Goal: Information Seeking & Learning: Compare options

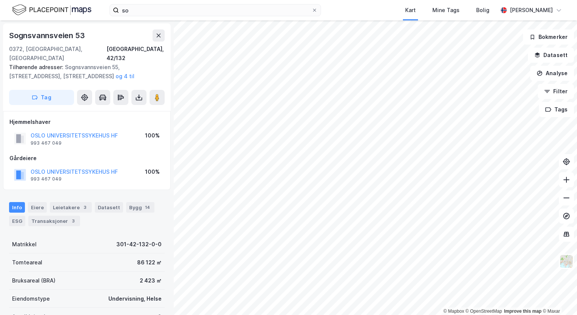
click at [112, 29] on div "[STREET_ADDRESS] Tilhørende adresser: [STREET_ADDRESS], [STREET_ADDRESS], [GEOG…" at bounding box center [87, 67] width 168 height 88
click at [214, 3] on div "so Kart Mine Tags Bolig [PERSON_NAME]" at bounding box center [288, 10] width 577 height 20
click at [207, 13] on input "so" at bounding box center [215, 10] width 193 height 11
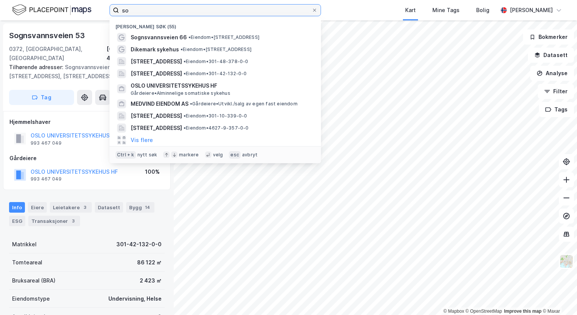
click at [207, 13] on input "so" at bounding box center [215, 10] width 193 height 11
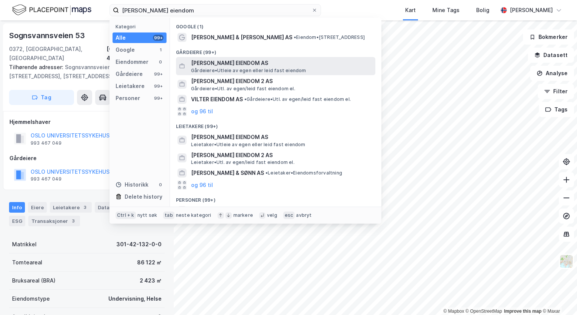
click at [234, 64] on span "[PERSON_NAME] EIENDOM AS" at bounding box center [281, 63] width 181 height 9
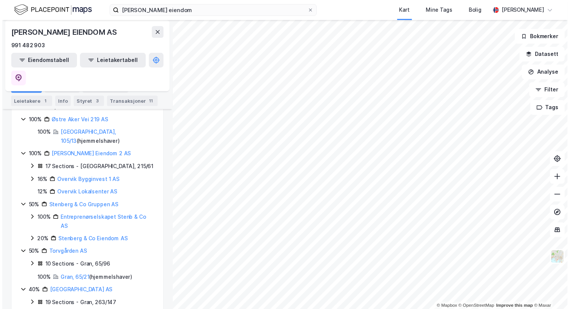
scroll to position [296, 0]
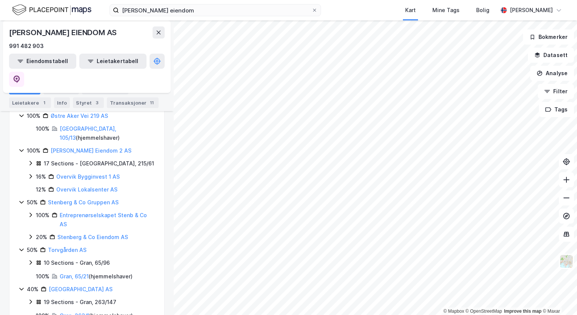
click at [116, 42] on div "991 482 903" at bounding box center [87, 46] width 156 height 9
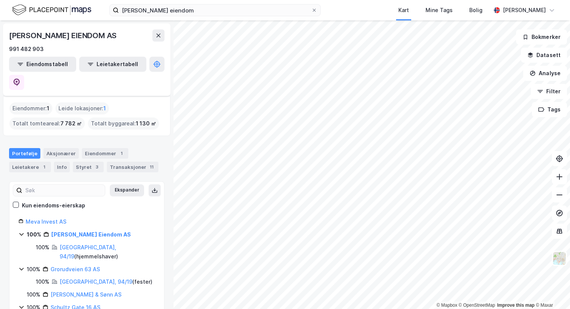
scroll to position [38, 0]
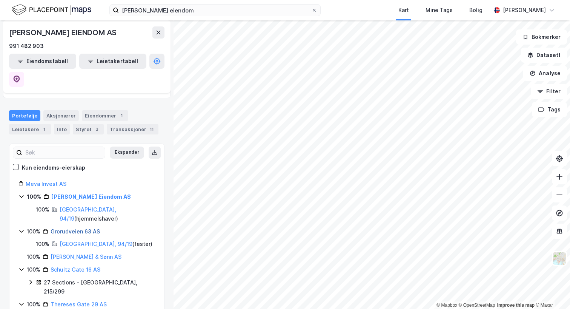
click at [89, 228] on link "Grorudveien 63 AS" at bounding box center [75, 231] width 49 height 6
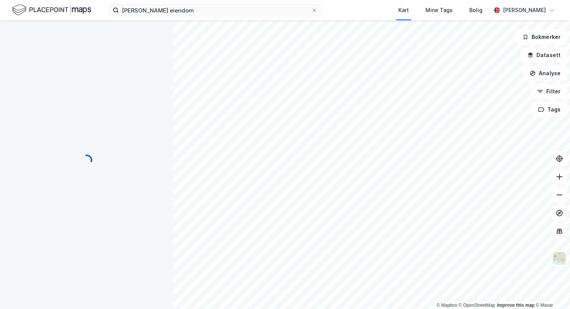
scroll to position [0, 0]
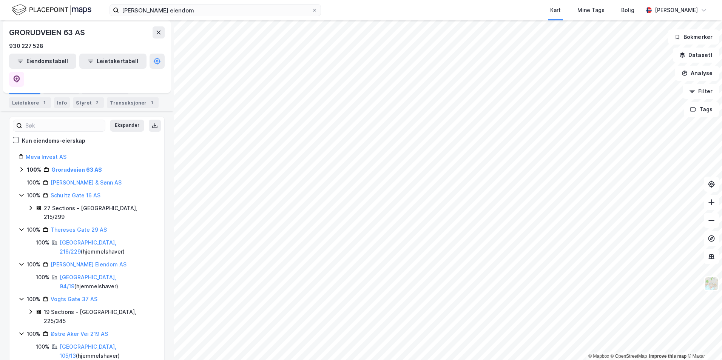
scroll to position [73, 0]
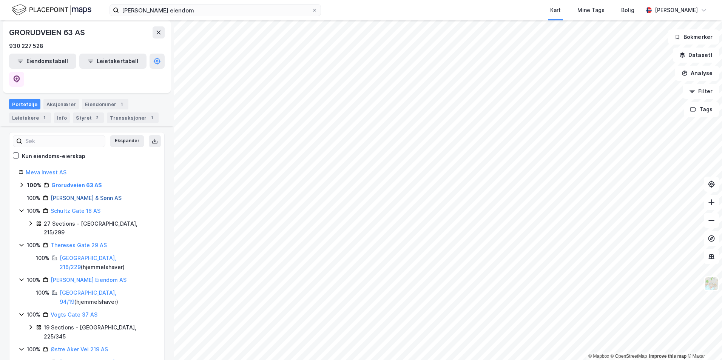
click at [101, 195] on link "[PERSON_NAME] & Sønn AS" at bounding box center [86, 198] width 71 height 6
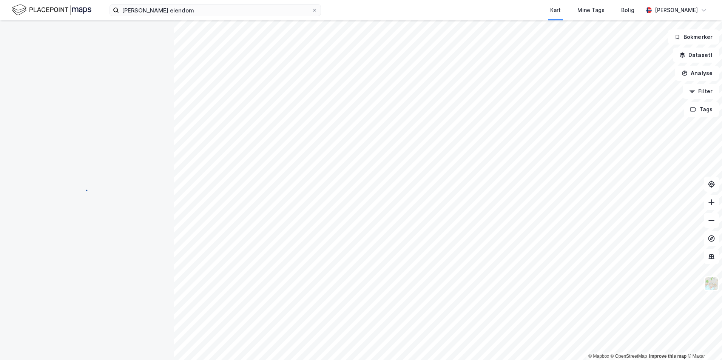
scroll to position [0, 0]
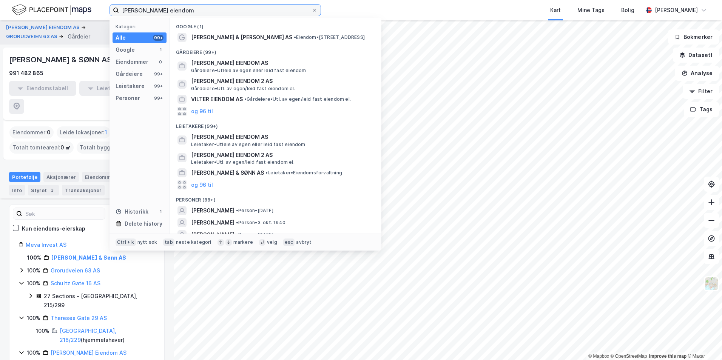
click at [195, 11] on input "[PERSON_NAME] eiendom" at bounding box center [215, 10] width 193 height 11
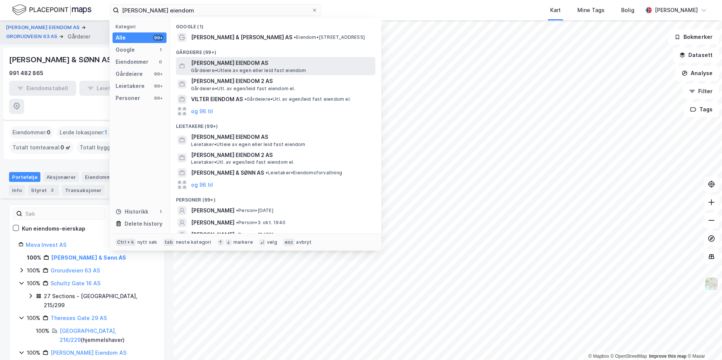
click at [283, 66] on span "[PERSON_NAME] EIENDOM AS" at bounding box center [281, 63] width 181 height 9
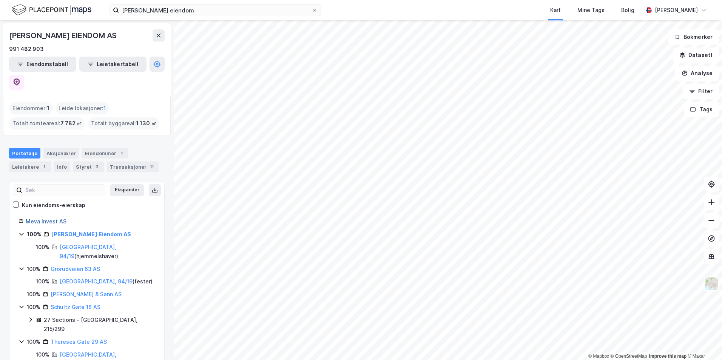
click at [54, 218] on link "Meva Invest AS" at bounding box center [46, 221] width 41 height 6
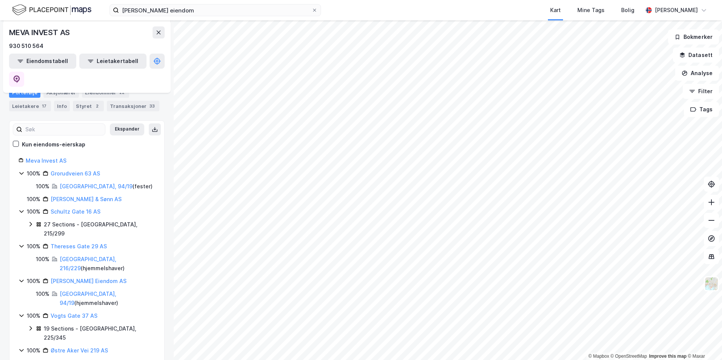
scroll to position [113, 0]
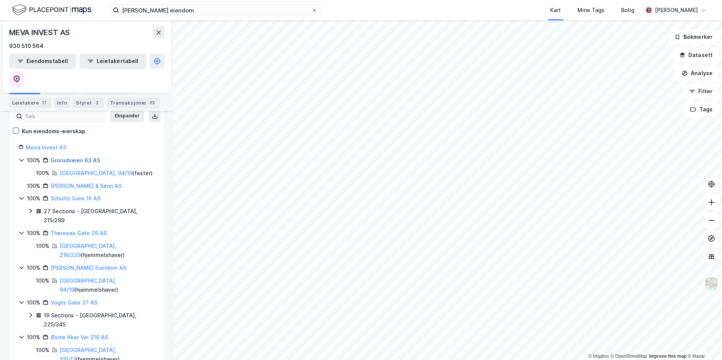
click at [86, 157] on link "Grorudveien 63 AS" at bounding box center [75, 160] width 49 height 6
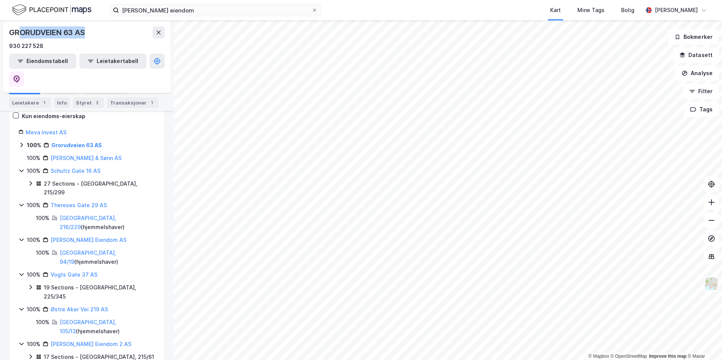
scroll to position [101, 0]
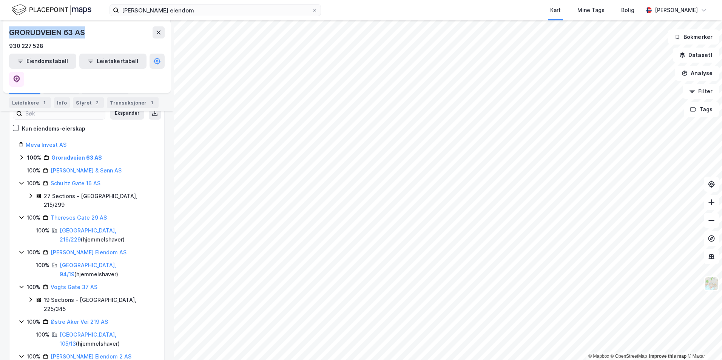
drag, startPoint x: 86, startPoint y: 31, endPoint x: 7, endPoint y: 29, distance: 78.9
click at [7, 29] on div "GRORUDVEIEN 63 AS 930 227 528 Eiendomstabell Leietakertabell" at bounding box center [87, 56] width 168 height 72
copy div "GRORUDVEIEN 63 AS"
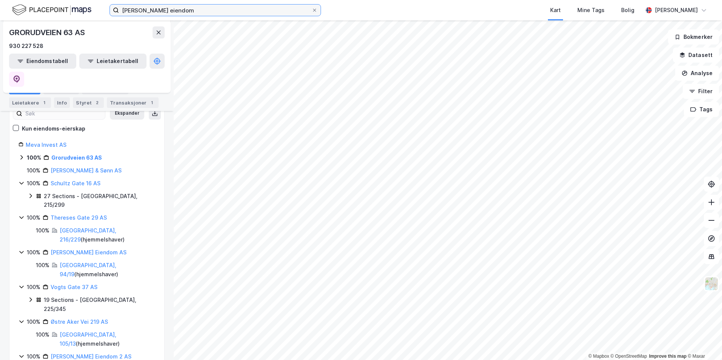
click at [193, 10] on input "[PERSON_NAME] eiendom" at bounding box center [215, 10] width 193 height 11
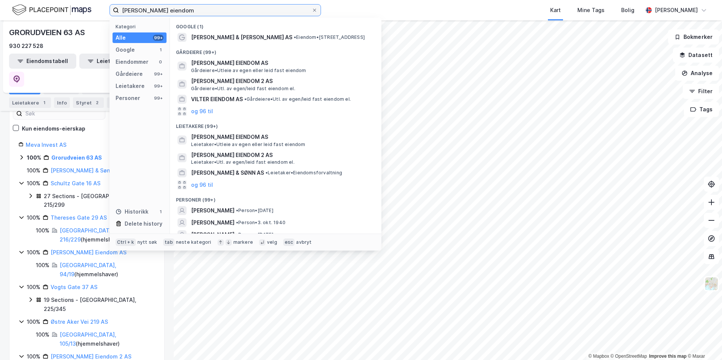
click at [193, 10] on input "[PERSON_NAME] eiendom" at bounding box center [215, 10] width 193 height 11
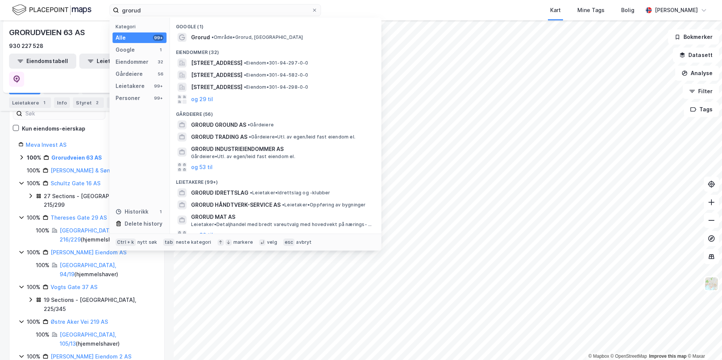
click at [85, 140] on div "Meva Invest AS" at bounding box center [90, 144] width 129 height 9
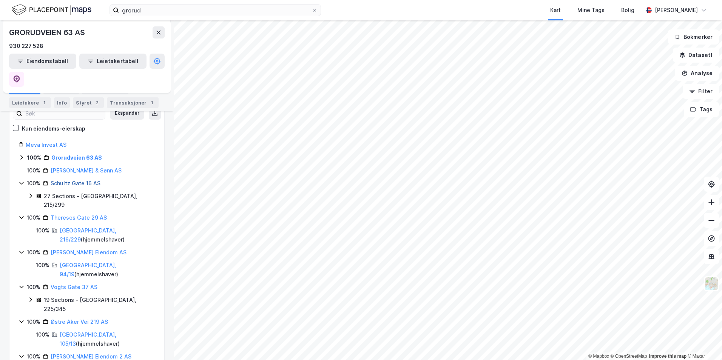
click at [83, 180] on link "Schultz Gate 16 AS" at bounding box center [76, 183] width 50 height 6
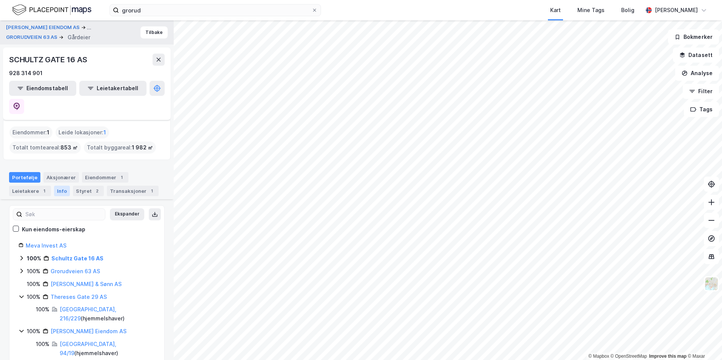
click at [61, 186] on div "Info" at bounding box center [62, 191] width 16 height 11
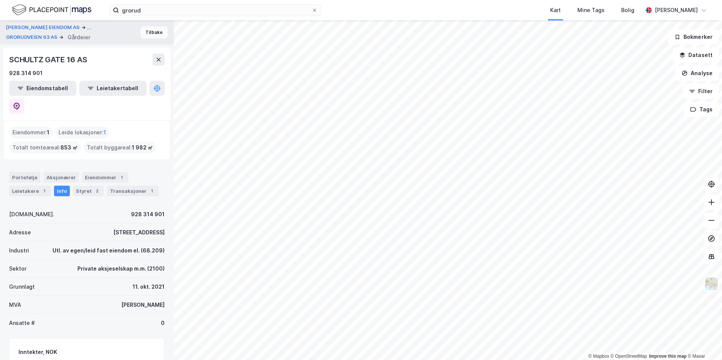
click at [151, 35] on button "Tilbake" at bounding box center [153, 32] width 27 height 12
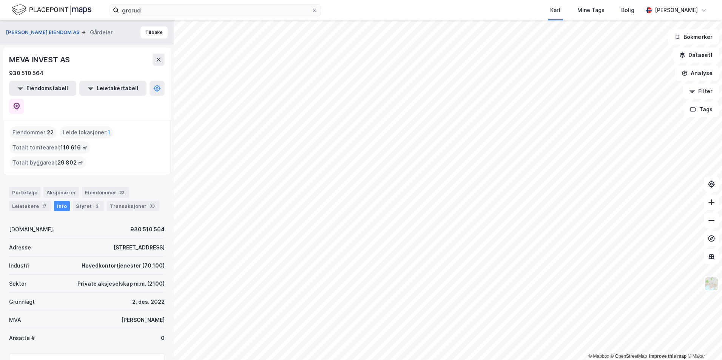
click at [69, 34] on button "[PERSON_NAME] EIENDOM AS" at bounding box center [43, 33] width 75 height 8
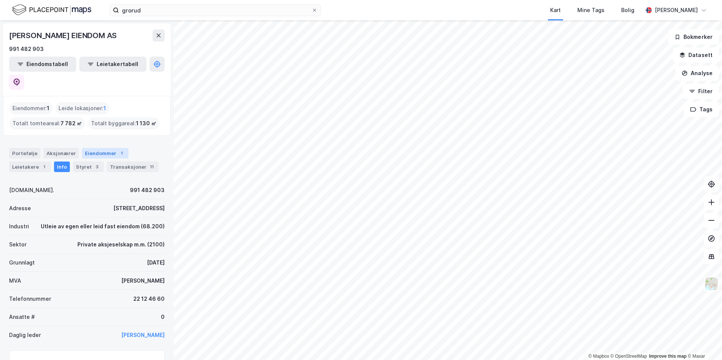
click at [97, 148] on div "Eiendommer 1" at bounding box center [105, 153] width 46 height 11
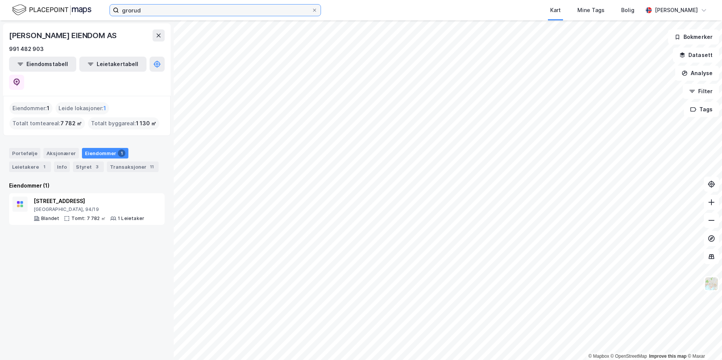
click at [208, 14] on input "grorud" at bounding box center [215, 10] width 193 height 11
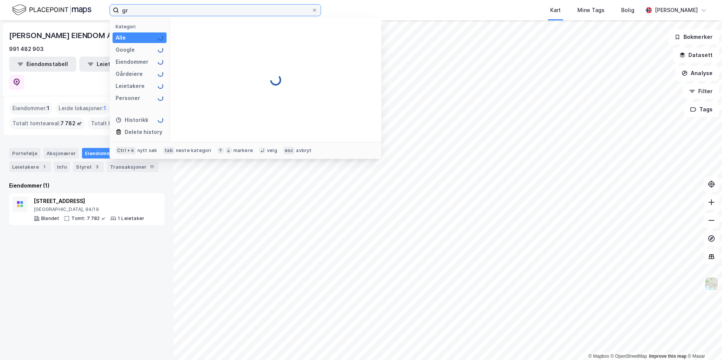
type input "g"
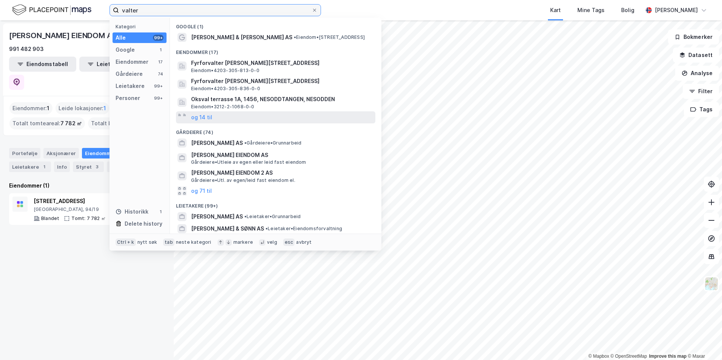
scroll to position [17, 0]
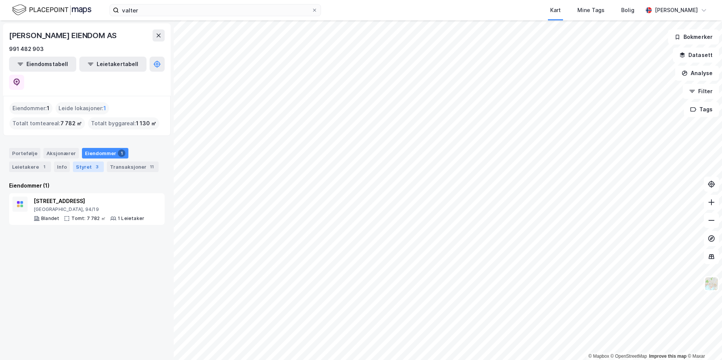
click at [73, 162] on div "Styret 3" at bounding box center [88, 167] width 31 height 11
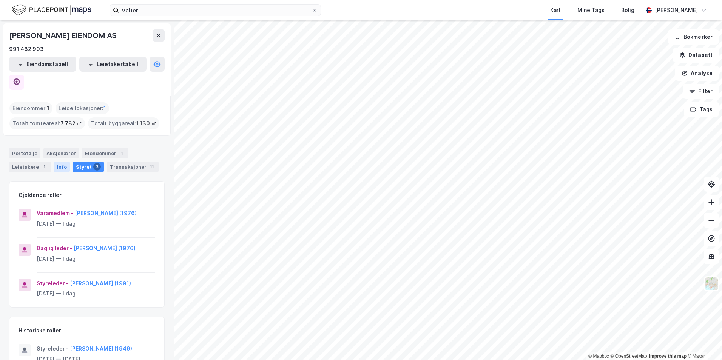
click at [57, 162] on div "Info" at bounding box center [62, 167] width 16 height 11
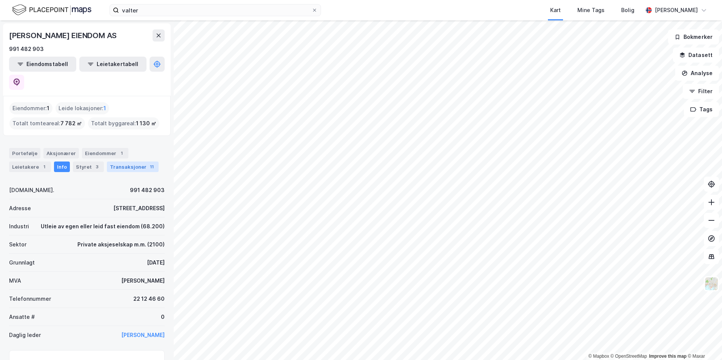
click at [124, 162] on div "Transaksjoner 11" at bounding box center [133, 167] width 52 height 11
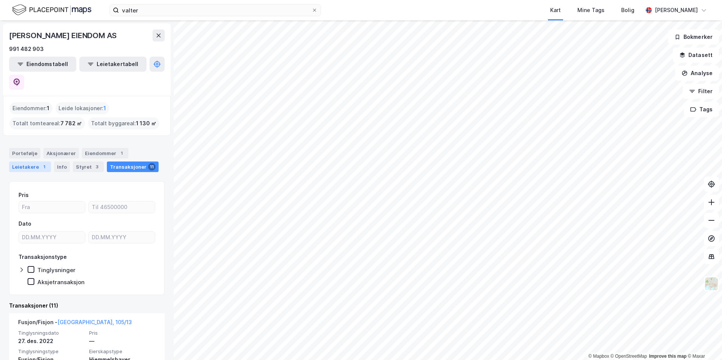
click at [23, 162] on div "Leietakere 1" at bounding box center [30, 167] width 42 height 11
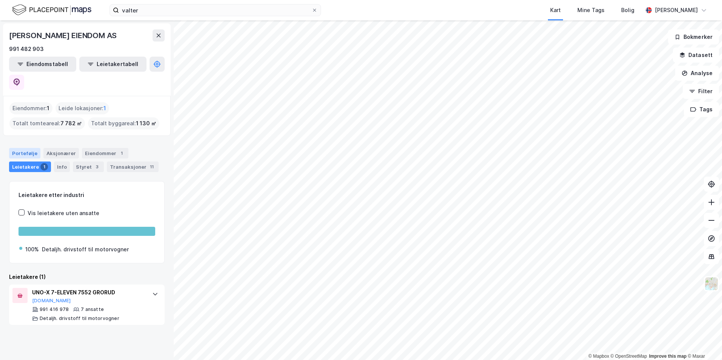
click at [22, 148] on div "Portefølje" at bounding box center [24, 153] width 31 height 11
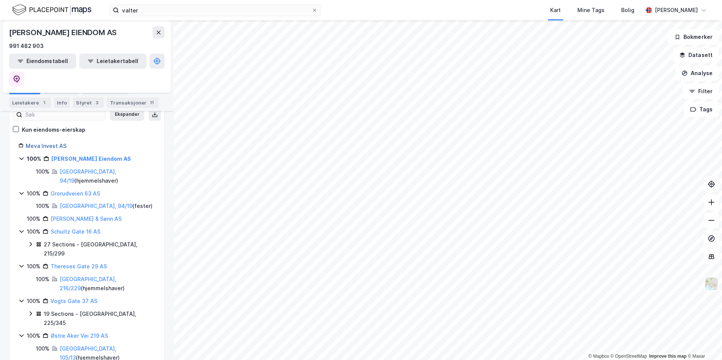
click at [48, 143] on link "Meva Invest AS" at bounding box center [46, 146] width 41 height 6
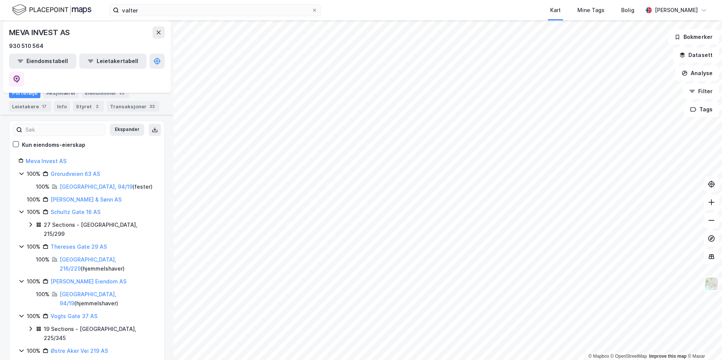
click at [25, 208] on div "100% Schultz Gate 16 AS" at bounding box center [86, 212] width 137 height 9
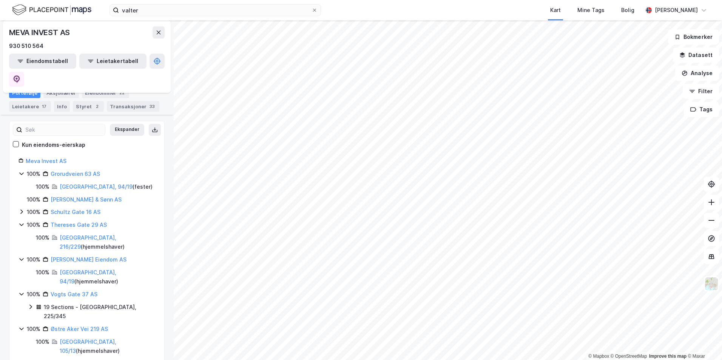
click at [24, 209] on icon at bounding box center [21, 212] width 6 height 6
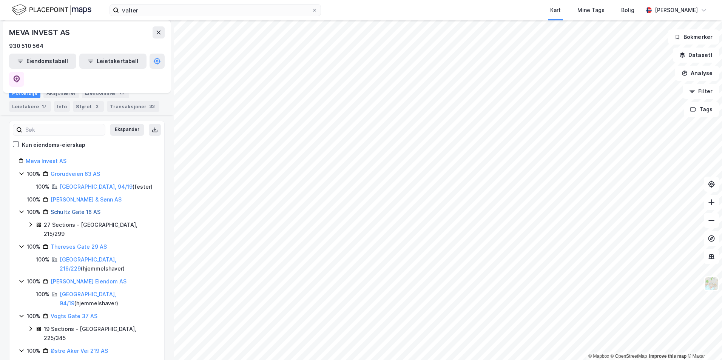
click at [66, 209] on link "Schultz Gate 16 AS" at bounding box center [76, 212] width 50 height 6
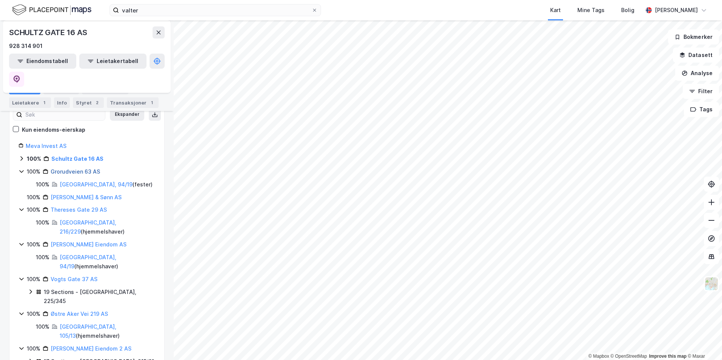
click at [98, 168] on link "Grorudveien 63 AS" at bounding box center [75, 171] width 49 height 6
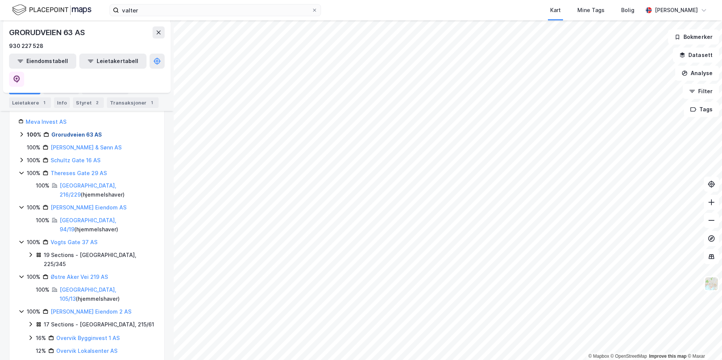
scroll to position [100, 0]
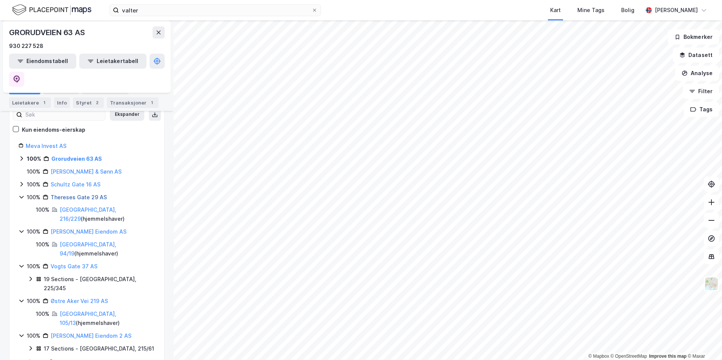
click at [94, 194] on link "Thereses Gate 29 AS" at bounding box center [79, 197] width 56 height 6
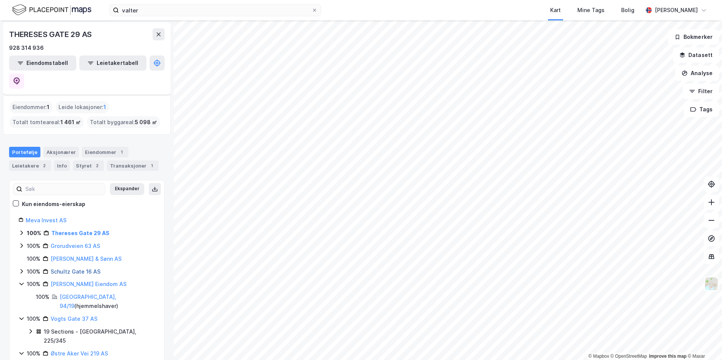
scroll to position [38, 0]
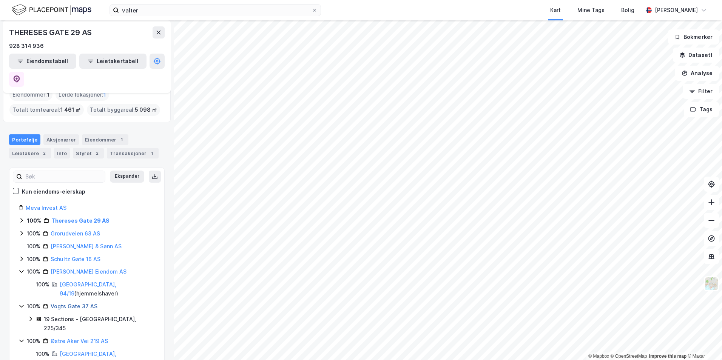
click at [87, 303] on link "Vogts Gate 37 AS" at bounding box center [74, 306] width 47 height 6
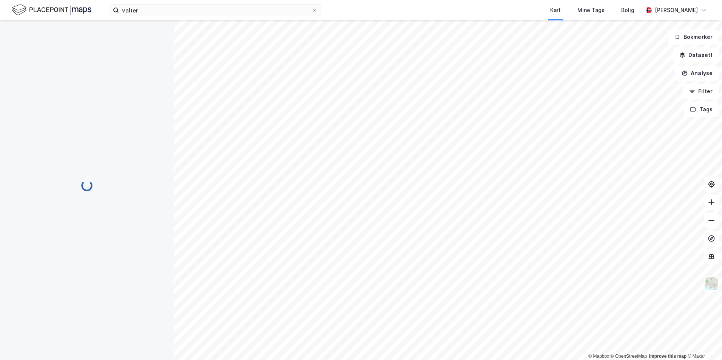
scroll to position [0, 0]
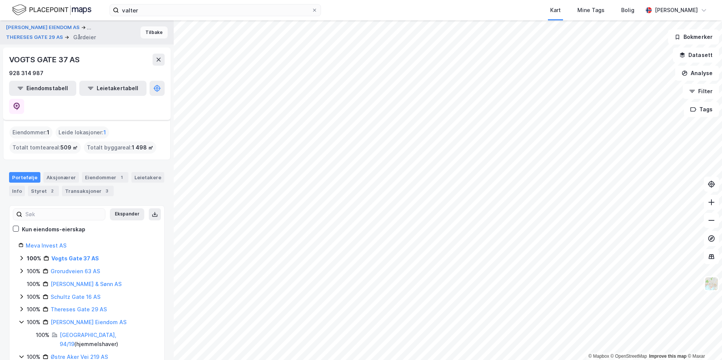
click at [143, 34] on button "Tilbake" at bounding box center [153, 32] width 27 height 12
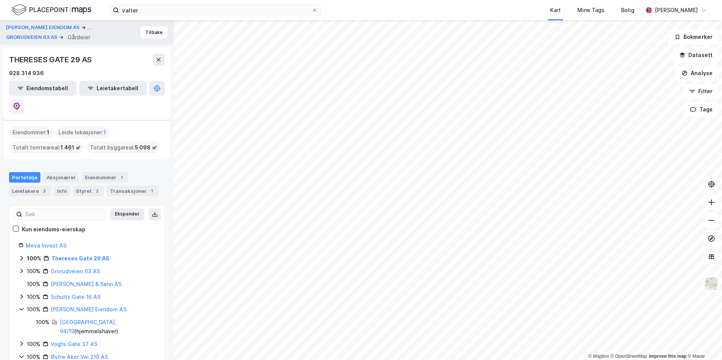
click at [96, 308] on div "Østre Aker Vei 219 AS" at bounding box center [79, 357] width 57 height 9
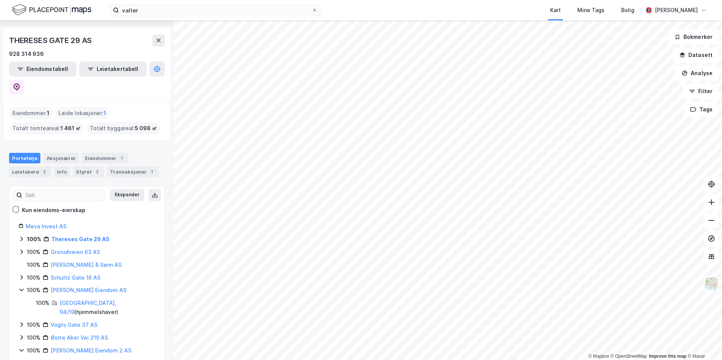
scroll to position [38, 0]
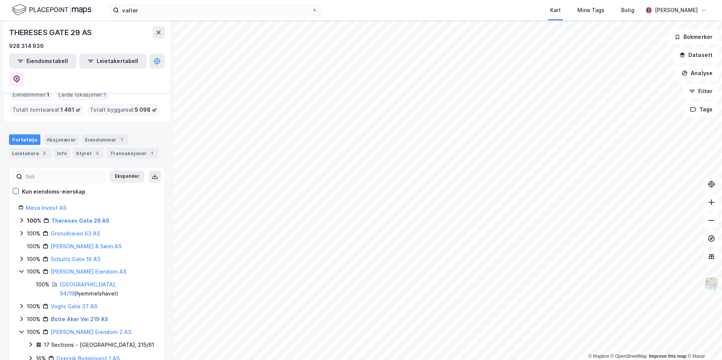
click at [83, 308] on link "Østre Aker Vei 219 AS" at bounding box center [79, 319] width 57 height 6
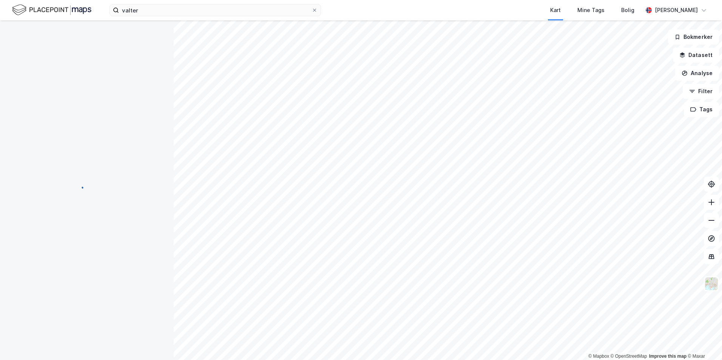
scroll to position [0, 0]
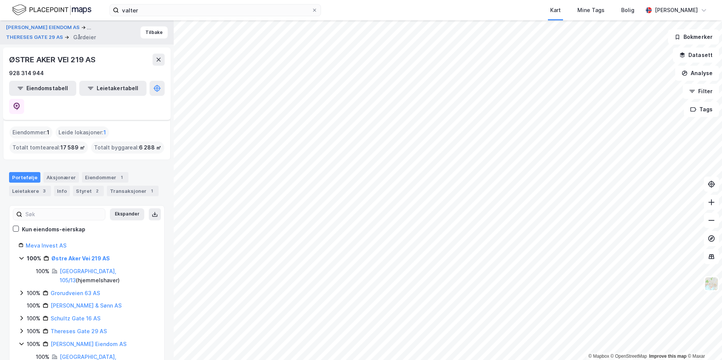
click at [99, 60] on div "ØSTRE AKER VEI 219 AS" at bounding box center [87, 60] width 156 height 12
drag, startPoint x: 98, startPoint y: 60, endPoint x: 6, endPoint y: 56, distance: 91.8
click at [6, 56] on div "ØSTRE AKER VEI 219 AS 928 314 944 Eiendomstabell Leietakertabell" at bounding box center [87, 84] width 168 height 72
copy div "ØSTRE AKER VEI 219 AS"
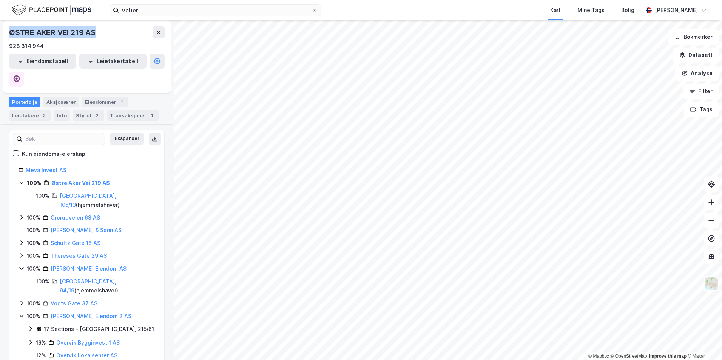
scroll to position [38, 0]
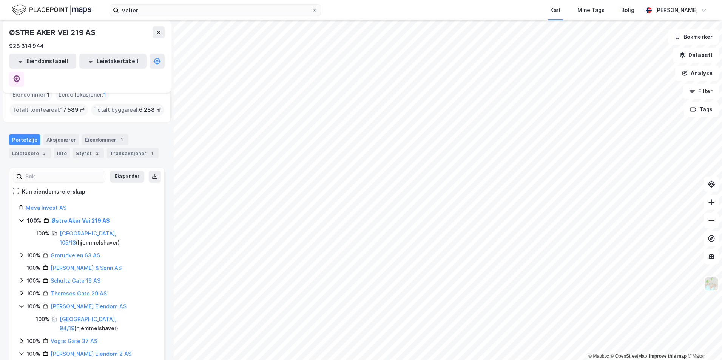
click at [37, 148] on div "Leietakere 3" at bounding box center [30, 153] width 42 height 11
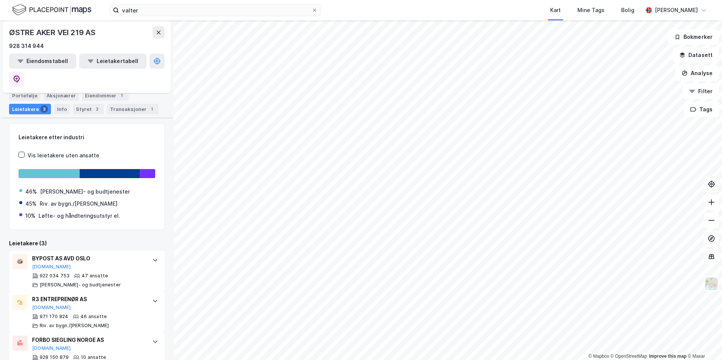
scroll to position [86, 0]
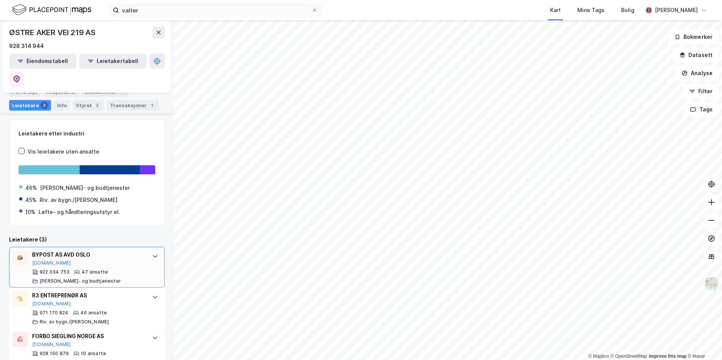
click at [74, 250] on div "BYPOST AS AVD OSLO" at bounding box center [88, 254] width 113 height 9
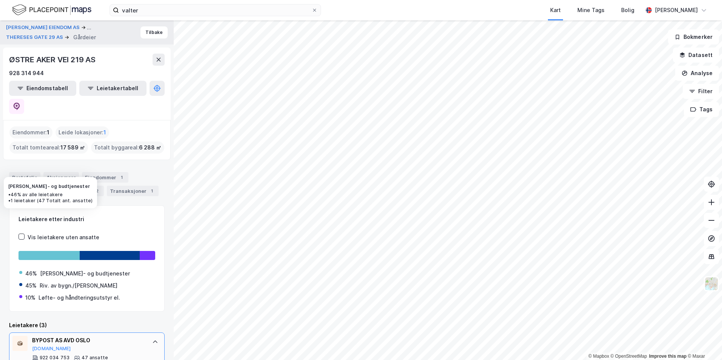
scroll to position [38, 0]
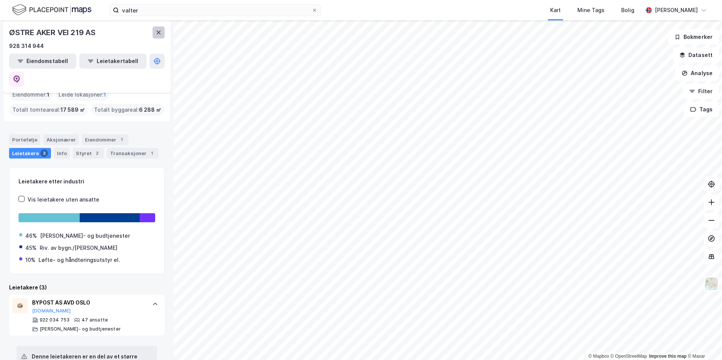
click at [155, 33] on button at bounding box center [159, 32] width 12 height 12
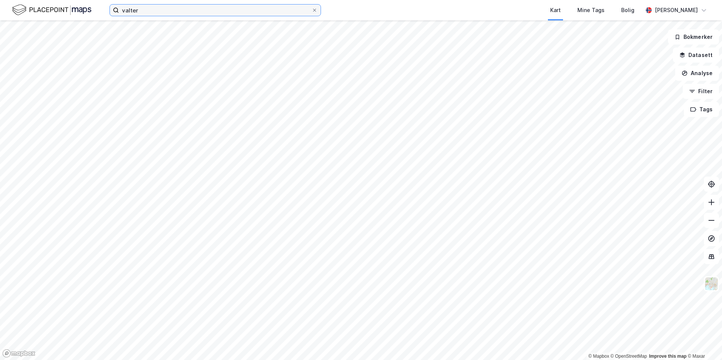
click at [170, 9] on input "valter" at bounding box center [215, 10] width 193 height 11
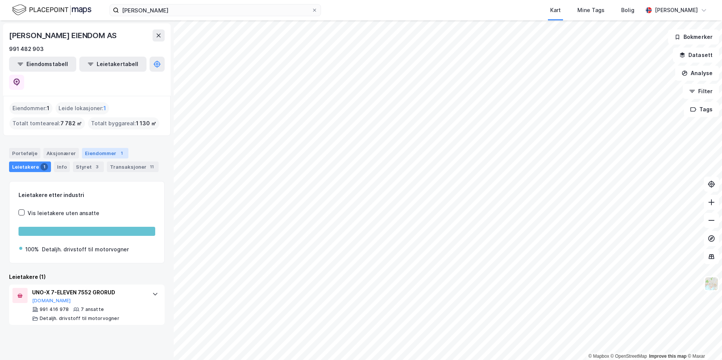
click at [88, 148] on div "Eiendommer 1" at bounding box center [105, 153] width 46 height 11
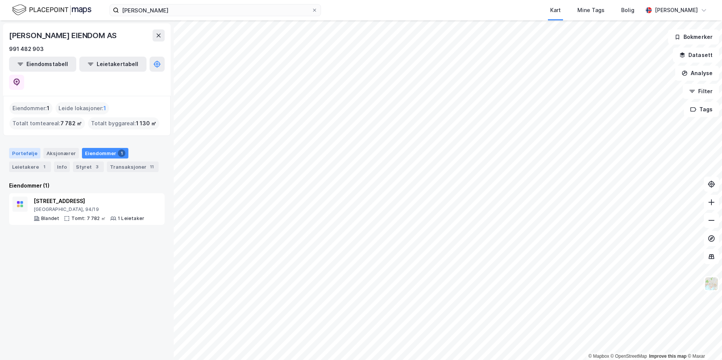
click at [31, 148] on div "Portefølje" at bounding box center [24, 153] width 31 height 11
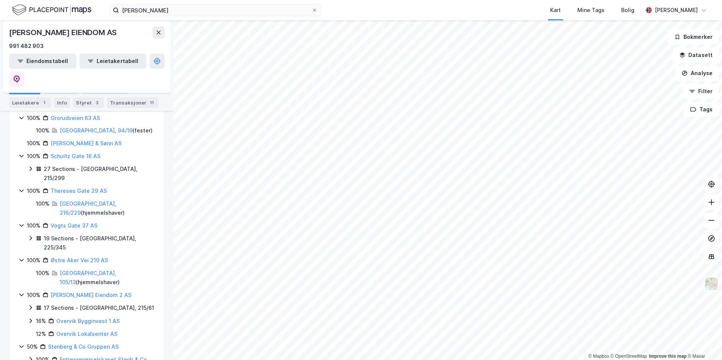
scroll to position [189, 0]
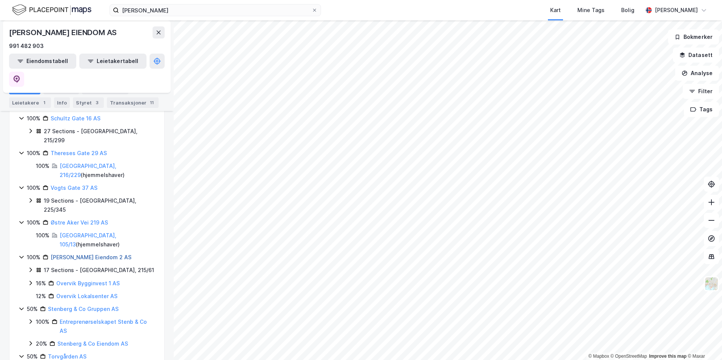
click at [99, 254] on link "[PERSON_NAME] Eiendom 2 AS" at bounding box center [91, 257] width 81 height 6
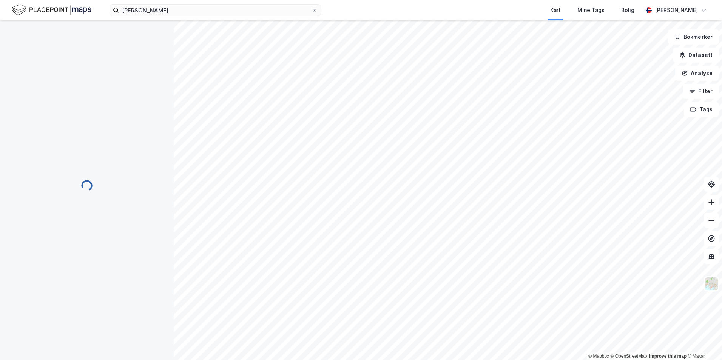
scroll to position [0, 0]
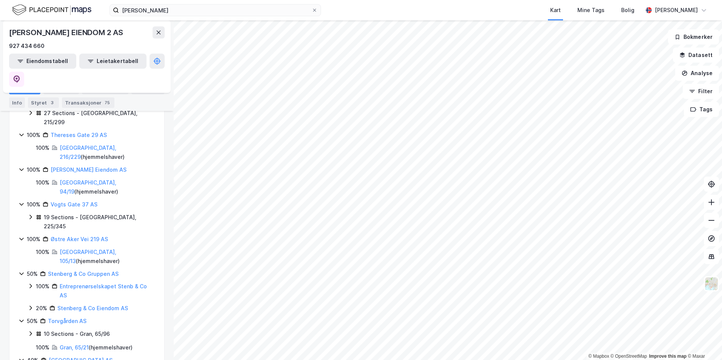
scroll to position [227, 0]
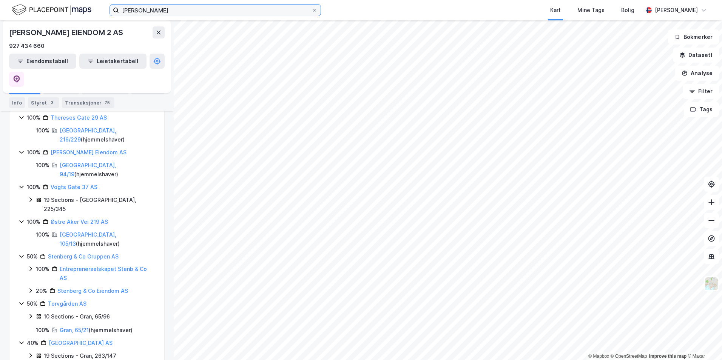
click at [233, 7] on input "[PERSON_NAME]" at bounding box center [215, 10] width 193 height 11
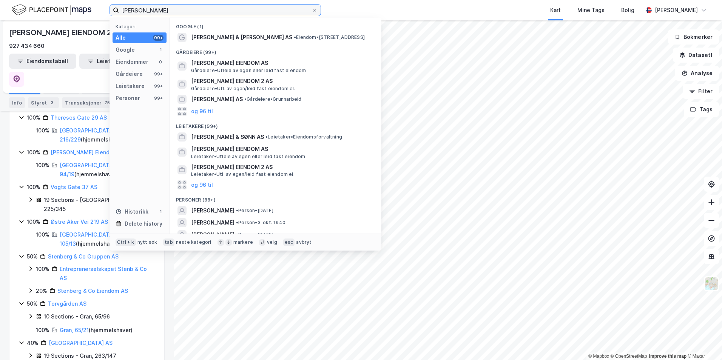
click at [233, 7] on input "[PERSON_NAME]" at bounding box center [215, 10] width 193 height 11
click at [233, 8] on input "[PERSON_NAME]" at bounding box center [215, 10] width 193 height 11
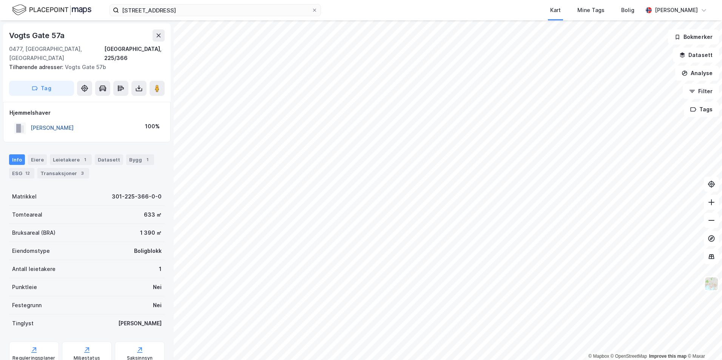
click at [0, 0] on button "[PERSON_NAME]" at bounding box center [0, 0] width 0 height 0
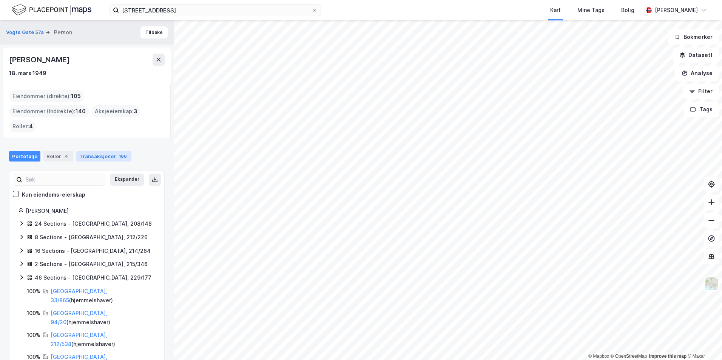
click at [82, 151] on div "Transaksjoner 166" at bounding box center [103, 156] width 55 height 11
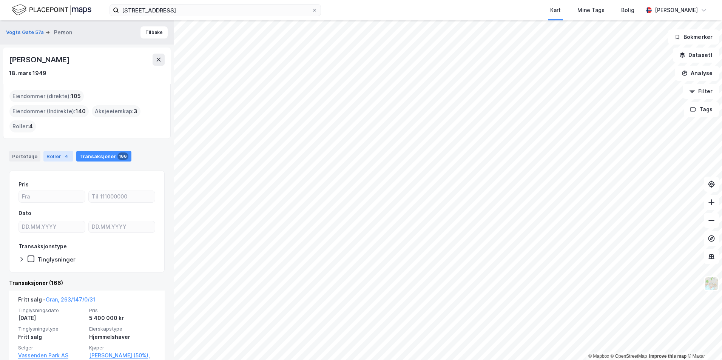
click at [63, 153] on div "4" at bounding box center [67, 157] width 8 height 8
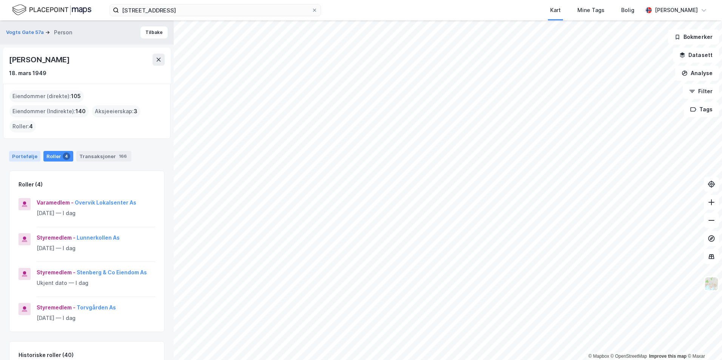
click at [34, 151] on div "Portefølje" at bounding box center [24, 156] width 31 height 11
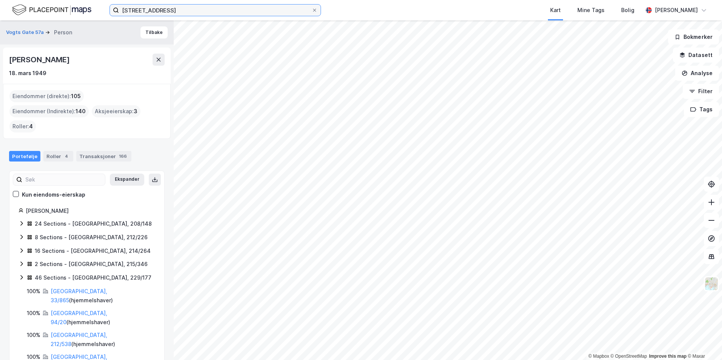
click at [217, 10] on input "[STREET_ADDRESS]" at bounding box center [215, 10] width 193 height 11
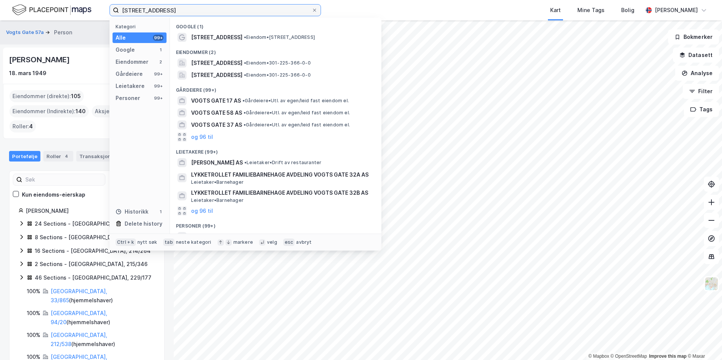
click at [217, 10] on input "[STREET_ADDRESS]" at bounding box center [215, 10] width 193 height 11
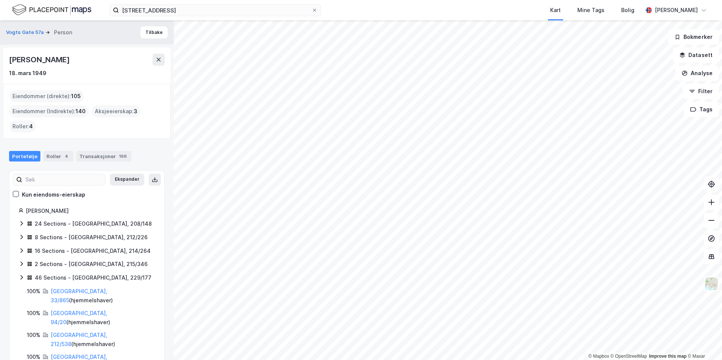
click at [224, 17] on div "trondheimsveien 57 Kart Mine Tags Bolig [PERSON_NAME]" at bounding box center [361, 10] width 722 height 20
click at [216, 13] on input "[STREET_ADDRESS]" at bounding box center [215, 10] width 193 height 11
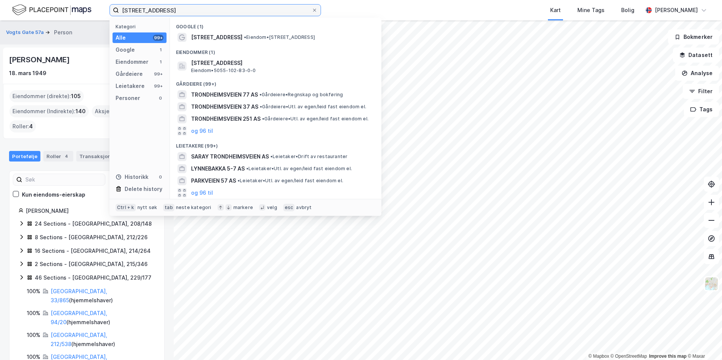
click at [216, 13] on input "[STREET_ADDRESS]" at bounding box center [215, 10] width 193 height 11
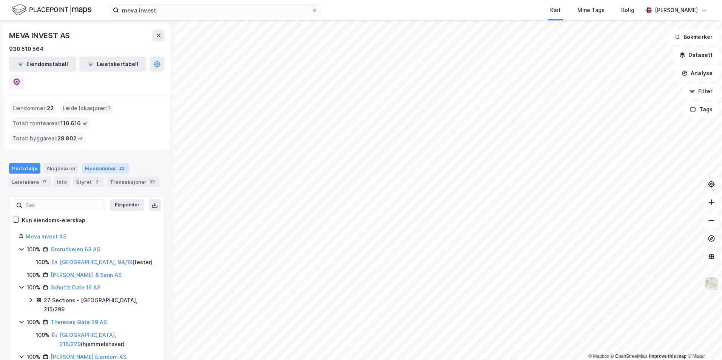
click at [118, 165] on div "22" at bounding box center [122, 169] width 8 height 8
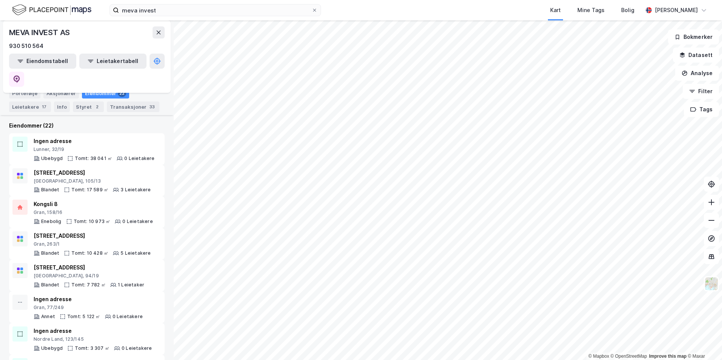
scroll to position [76, 0]
click at [89, 241] on div "Gran, 263/1" at bounding box center [92, 244] width 117 height 6
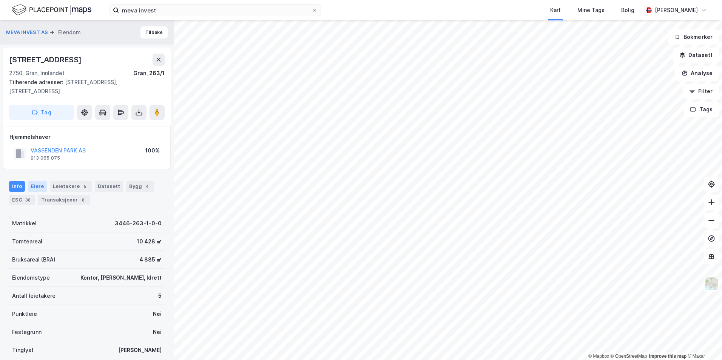
click at [39, 185] on div "Eiere" at bounding box center [37, 186] width 19 height 11
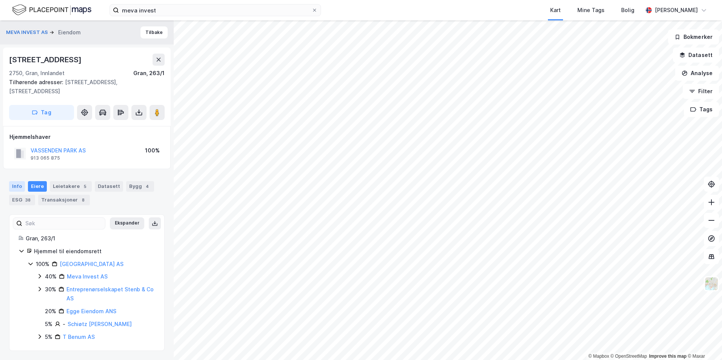
click at [22, 185] on div "Info" at bounding box center [17, 186] width 16 height 11
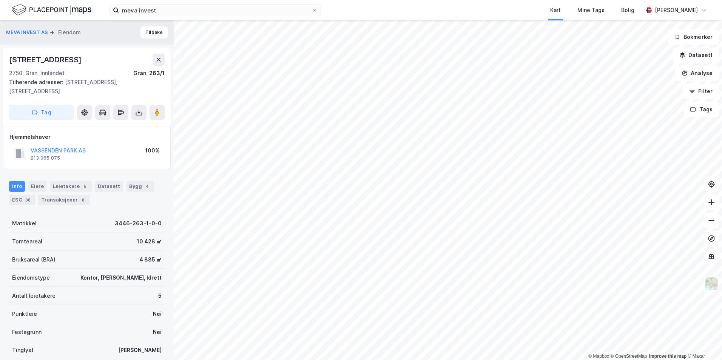
click at [19, 185] on div "Info" at bounding box center [17, 186] width 16 height 11
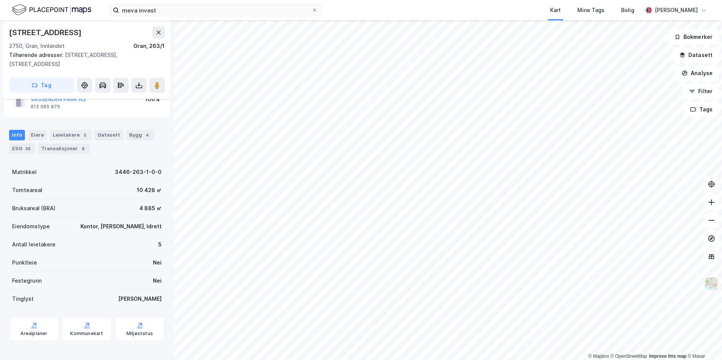
scroll to position [57, 0]
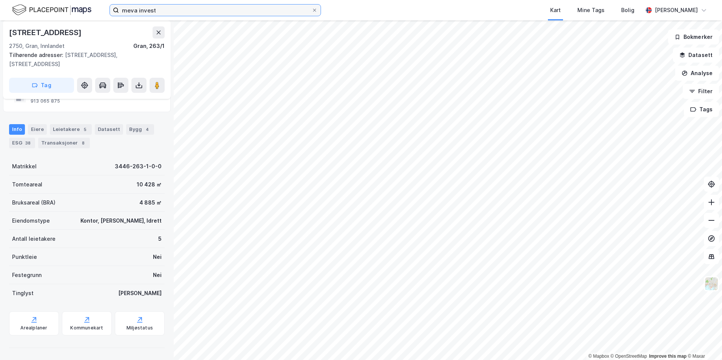
click at [190, 11] on input "meva invest" at bounding box center [215, 10] width 193 height 11
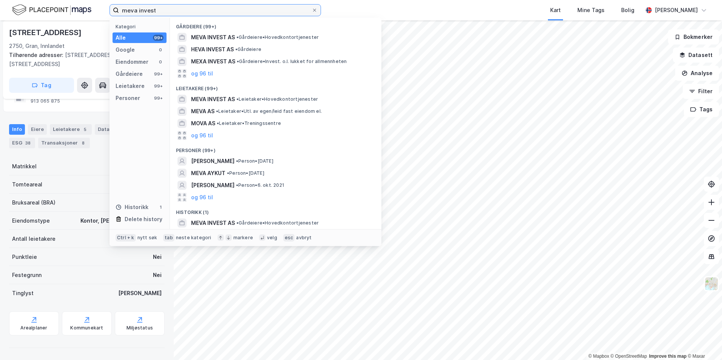
click at [190, 11] on input "meva invest" at bounding box center [215, 10] width 193 height 11
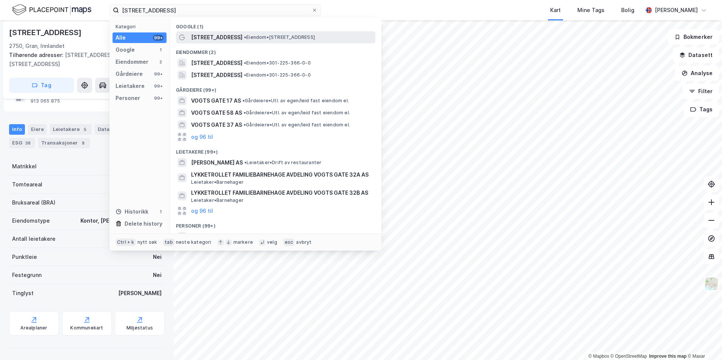
click at [215, 36] on span "[STREET_ADDRESS]" at bounding box center [216, 37] width 51 height 9
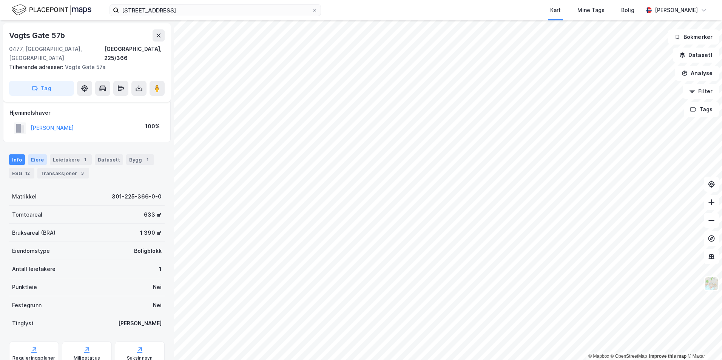
click at [43, 154] on div "Eiere" at bounding box center [37, 159] width 19 height 11
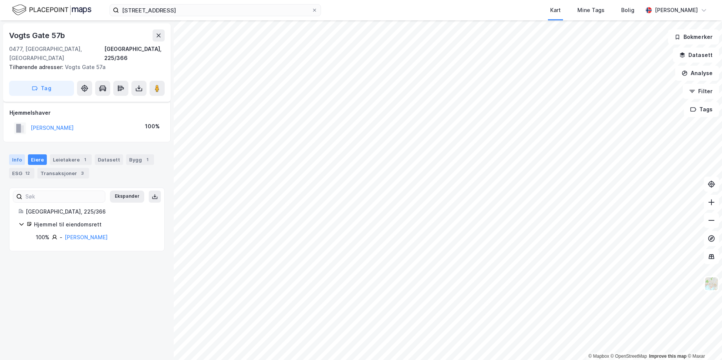
click at [13, 154] on div "Info" at bounding box center [17, 159] width 16 height 11
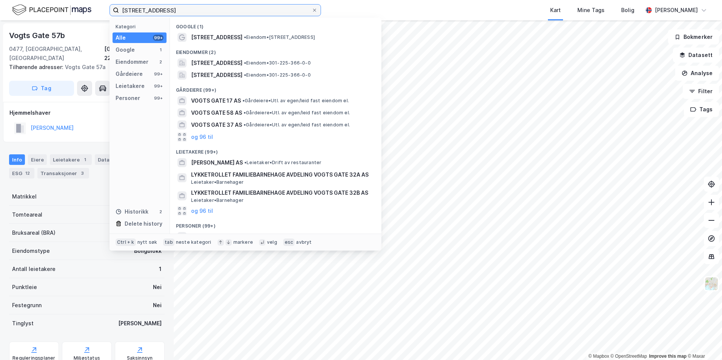
click at [163, 8] on input "[STREET_ADDRESS]" at bounding box center [215, 10] width 193 height 11
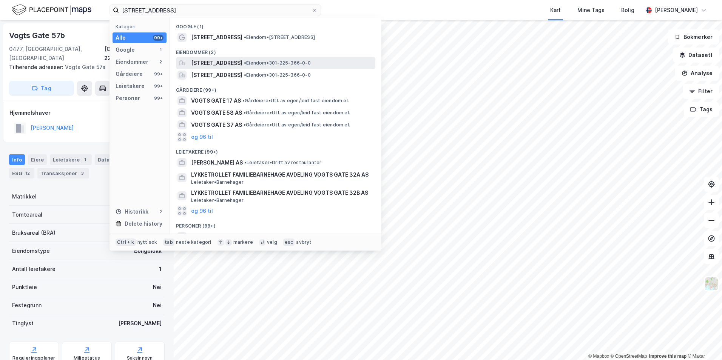
click at [232, 62] on span "[STREET_ADDRESS]" at bounding box center [216, 63] width 51 height 9
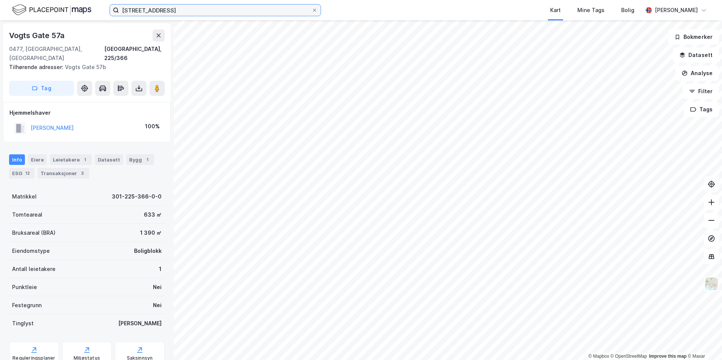
click at [174, 7] on input "[STREET_ADDRESS]" at bounding box center [215, 10] width 193 height 11
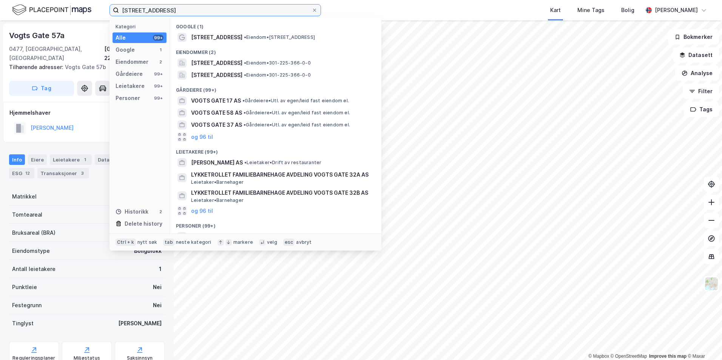
click at [174, 7] on input "[STREET_ADDRESS]" at bounding box center [215, 10] width 193 height 11
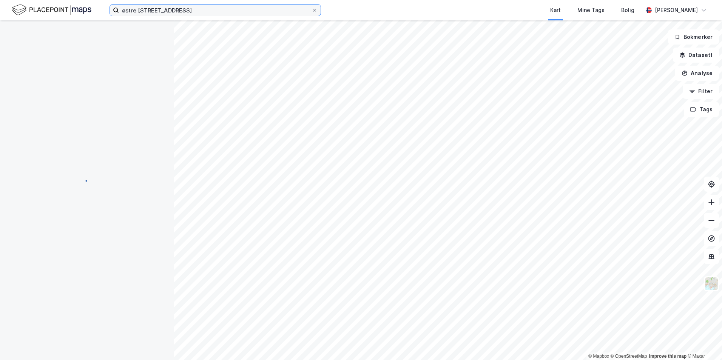
scroll to position [0, 0]
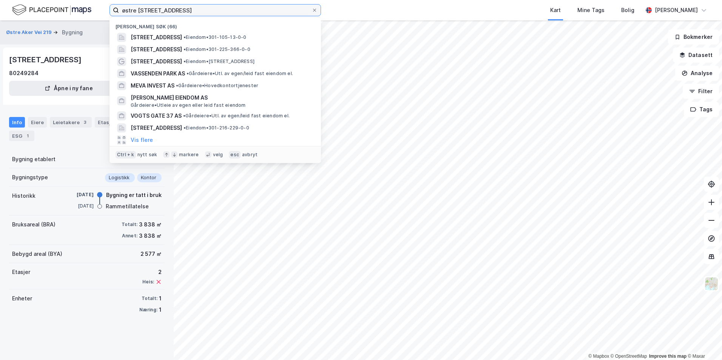
click at [184, 7] on input "østre [STREET_ADDRESS]" at bounding box center [215, 10] width 193 height 11
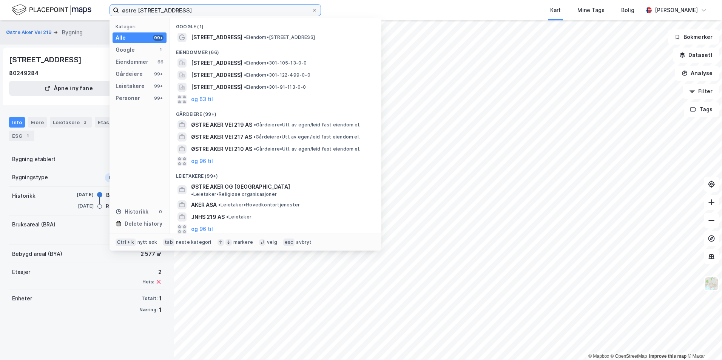
type input "østre [STREET_ADDRESS]"
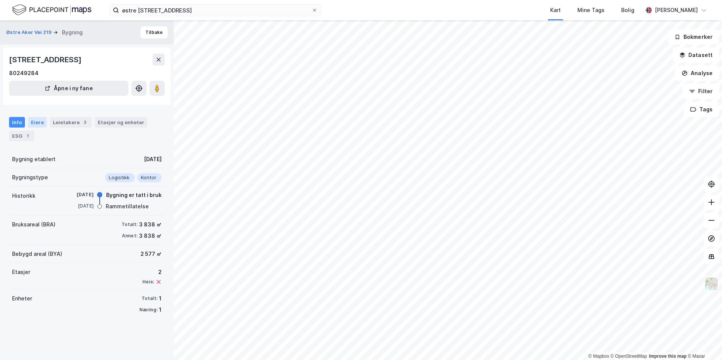
click at [38, 121] on div "Eiere" at bounding box center [37, 122] width 19 height 11
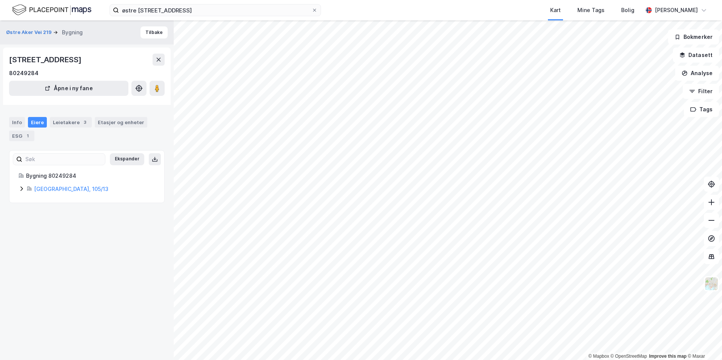
click at [21, 189] on icon at bounding box center [21, 189] width 6 height 6
click at [51, 230] on div "100% Meva Invest AS" at bounding box center [100, 227] width 109 height 9
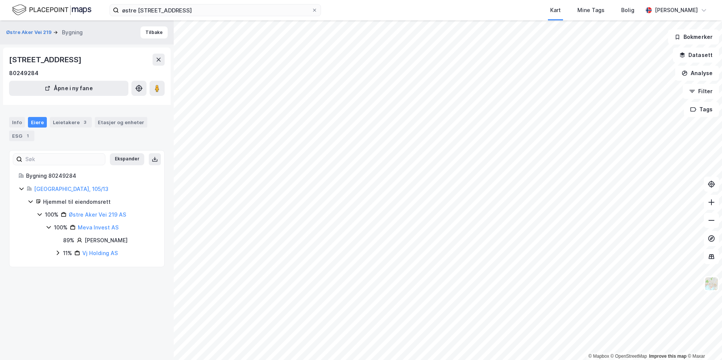
click at [57, 255] on icon at bounding box center [58, 253] width 2 height 5
click at [76, 125] on div "Leietakere 3" at bounding box center [71, 122] width 42 height 11
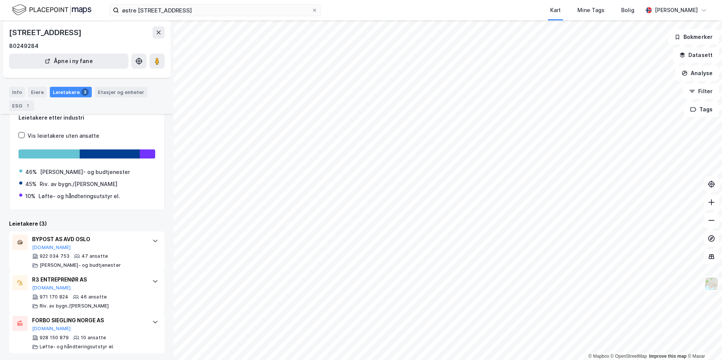
scroll to position [49, 0]
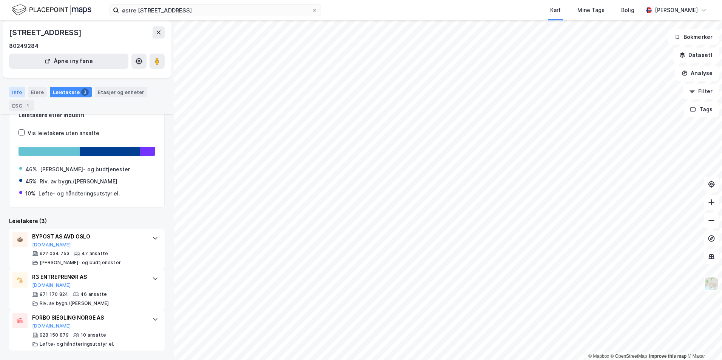
click at [21, 90] on div "Info" at bounding box center [17, 92] width 16 height 11
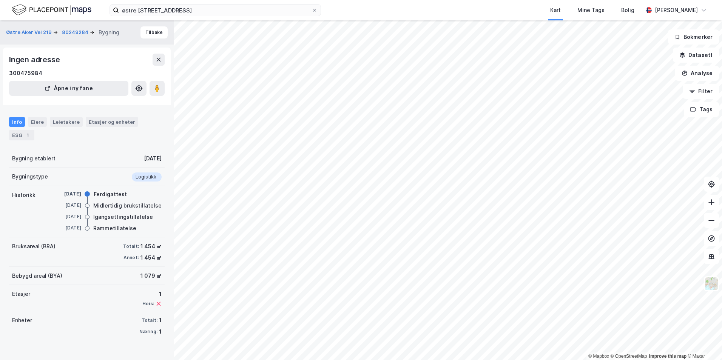
click at [73, 128] on div "Info Eiere Leietakere Etasjer og enheter ESG 1" at bounding box center [87, 128] width 156 height 23
click at [66, 121] on div "Leietakere" at bounding box center [66, 122] width 33 height 10
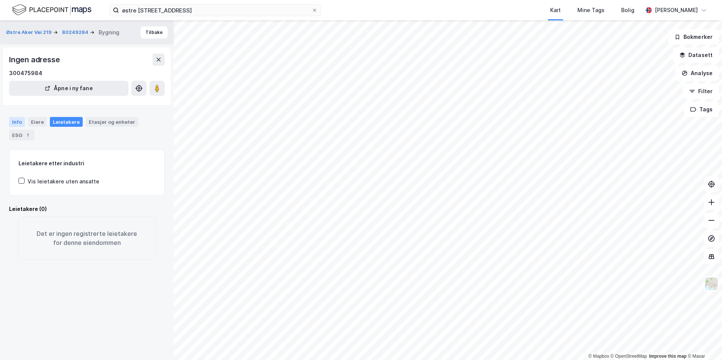
click at [21, 120] on div "Info" at bounding box center [17, 122] width 16 height 10
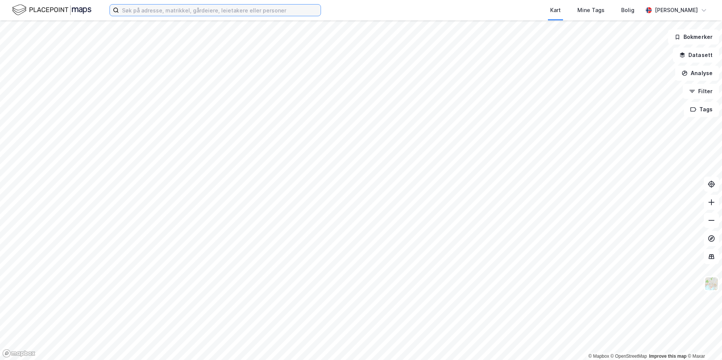
click at [171, 14] on input at bounding box center [220, 10] width 202 height 11
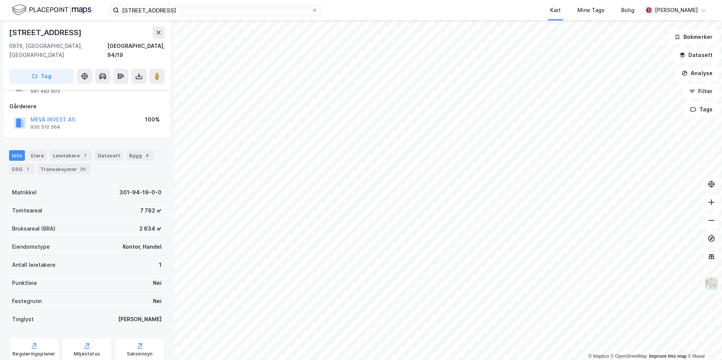
scroll to position [87, 0]
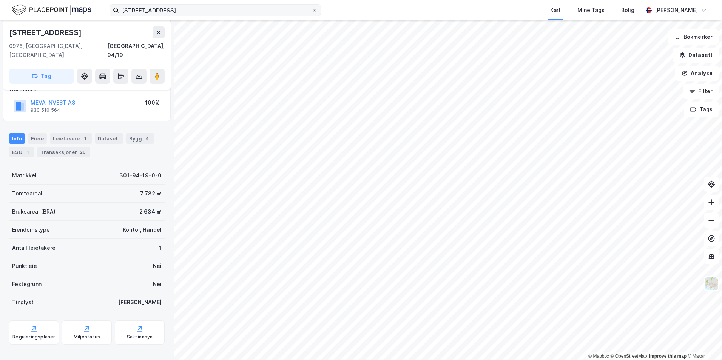
drag, startPoint x: 206, startPoint y: 15, endPoint x: 202, endPoint y: 13, distance: 4.7
click at [205, 15] on div "grorudveien 63 Kart Mine Tags Bolig Caroline Bakken" at bounding box center [361, 10] width 722 height 20
click at [200, 12] on input "grorudveien 63" at bounding box center [215, 10] width 193 height 11
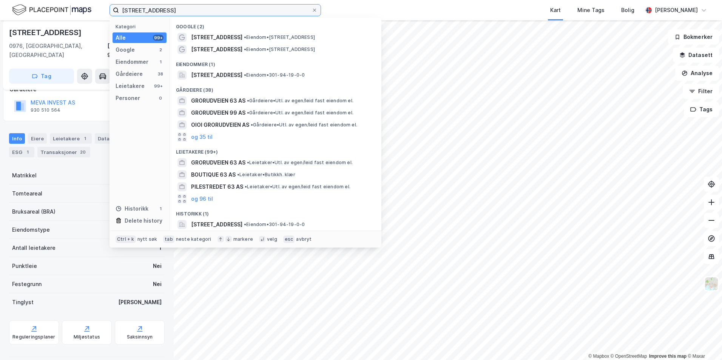
click at [200, 12] on input "grorudveien 63" at bounding box center [215, 10] width 193 height 11
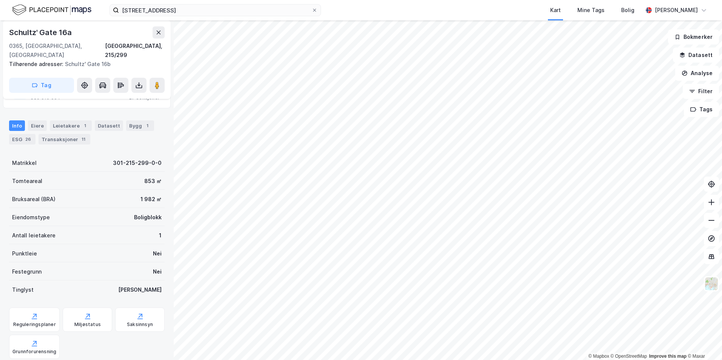
scroll to position [76, 0]
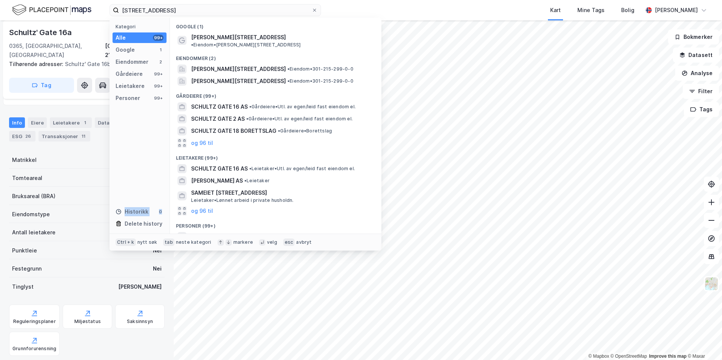
drag, startPoint x: 134, startPoint y: 187, endPoint x: 162, endPoint y: 189, distance: 28.4
click at [162, 189] on div "Kategori Alle 99+ Google 1 Eiendommer 2 Gårdeiere 99+ Leietakere 99+ Personer 9…" at bounding box center [139, 126] width 60 height 216
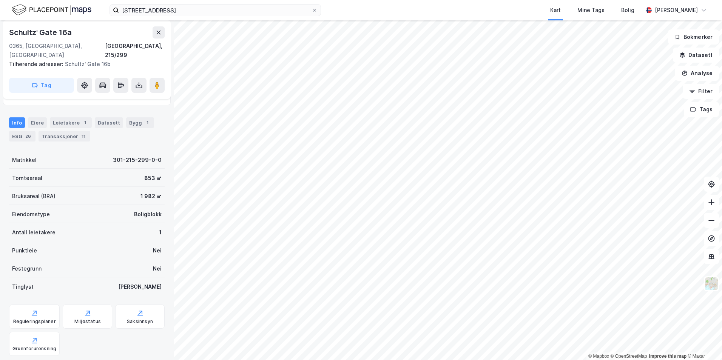
drag, startPoint x: 162, startPoint y: 189, endPoint x: 103, endPoint y: 185, distance: 59.4
click at [103, 187] on div "Bruksareal (BRA) 1 982 ㎡" at bounding box center [87, 196] width 156 height 18
drag, startPoint x: 155, startPoint y: 185, endPoint x: 134, endPoint y: 185, distance: 21.1
click at [134, 187] on div "Bruksareal (BRA) 1 982 ㎡" at bounding box center [87, 196] width 156 height 18
copy div "1 982 ㎡"
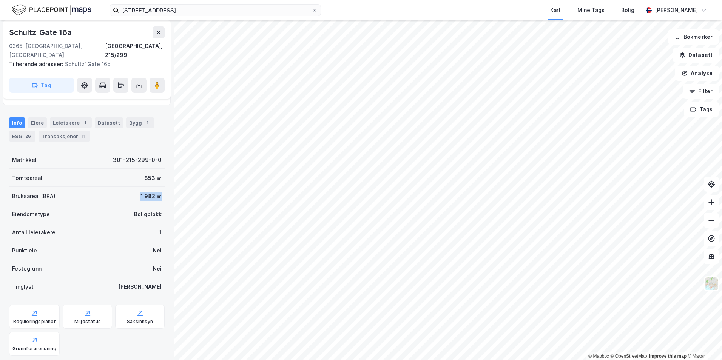
click at [93, 223] on div "Antall leietakere 1" at bounding box center [87, 232] width 156 height 18
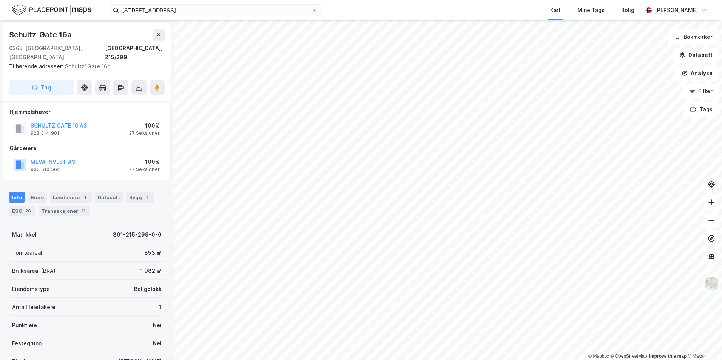
scroll to position [0, 0]
click at [126, 193] on div "Bygg 1" at bounding box center [140, 198] width 28 height 11
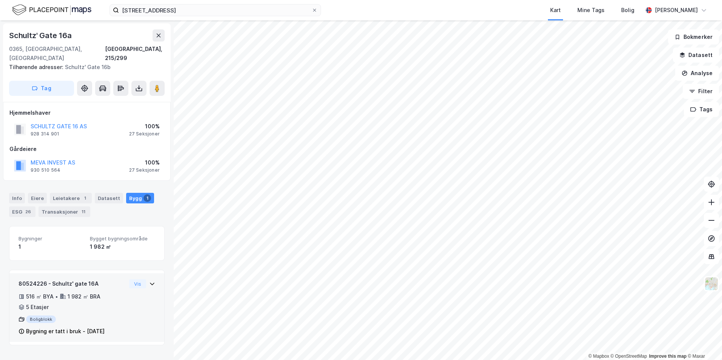
click at [104, 292] on div "516 ㎡ BYA • 1 982 ㎡ BRA • 5 Etasjer" at bounding box center [72, 302] width 108 height 20
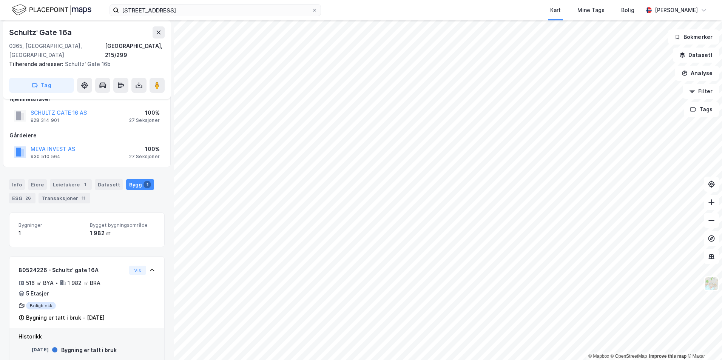
scroll to position [21, 0]
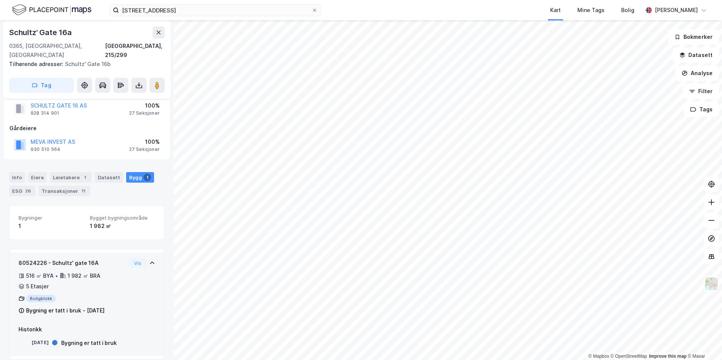
click at [138, 279] on div "80524226 - Schultz' gate 16A 516 ㎡ BYA • 1 982 ㎡ BRA • 5 Etasjer Boligblokk Byg…" at bounding box center [86, 290] width 137 height 63
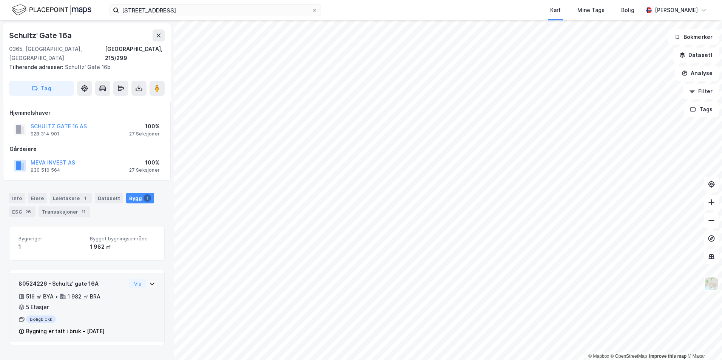
scroll to position [0, 0]
click at [138, 279] on div "80524226 - Schultz' gate 16A 516 ㎡ BYA • 1 982 ㎡ BRA • 5 Etasjer Boligblokk Byg…" at bounding box center [86, 310] width 137 height 63
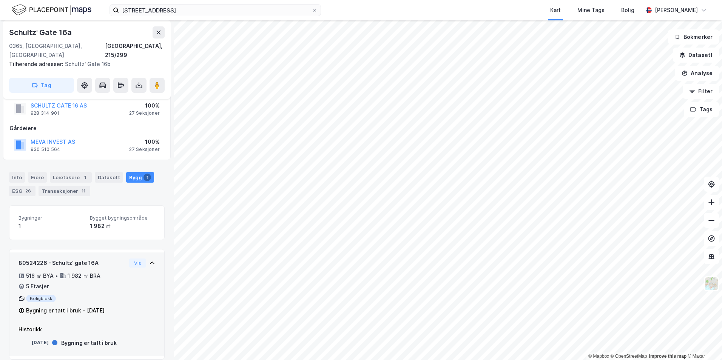
click at [100, 279] on div "516 ㎡ BYA • 1 982 ㎡ BRA • 5 Etasjer" at bounding box center [72, 281] width 108 height 20
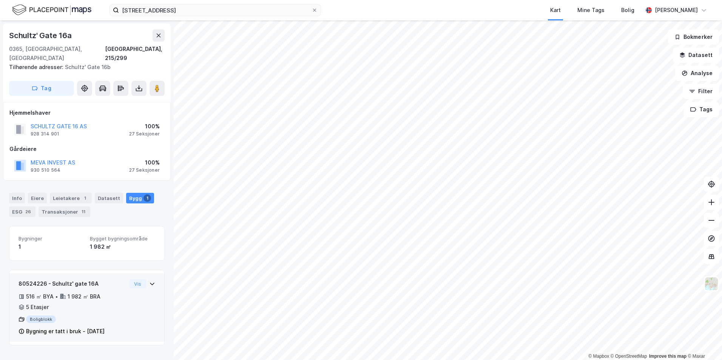
click at [140, 279] on div "Vis" at bounding box center [142, 283] width 26 height 9
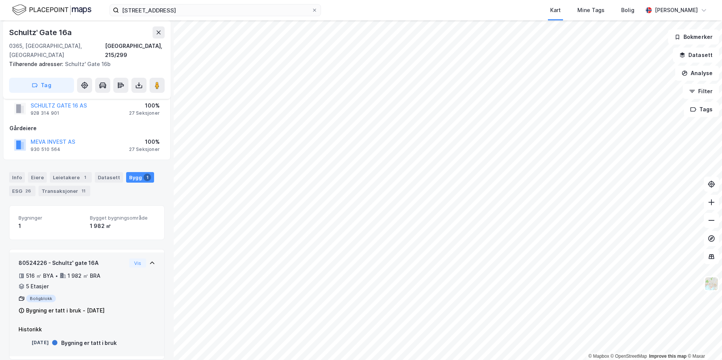
click at [100, 284] on div "80524226 - Schultz' gate 16A 516 ㎡ BYA • 1 982 ㎡ BRA • 5 Etasjer Boligblokk Byg…" at bounding box center [72, 287] width 108 height 57
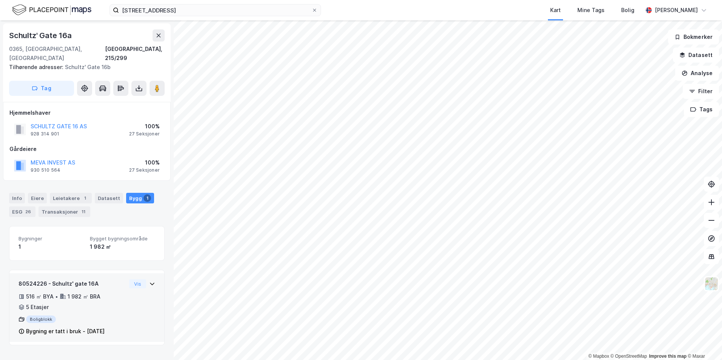
scroll to position [0, 0]
click at [100, 292] on div "516 ㎡ BYA • 1 982 ㎡ BRA • 5 Etasjer" at bounding box center [72, 302] width 108 height 20
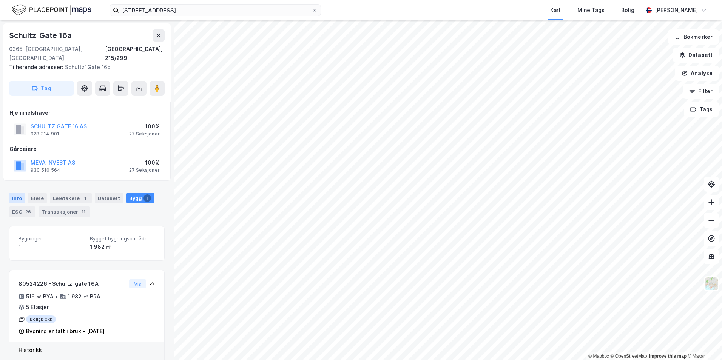
click at [20, 193] on div "Info" at bounding box center [17, 198] width 16 height 11
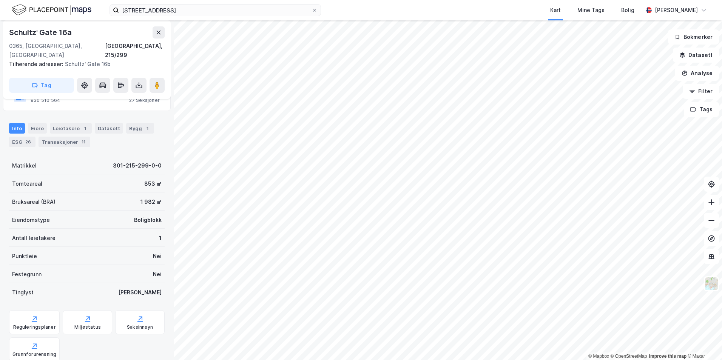
scroll to position [38, 0]
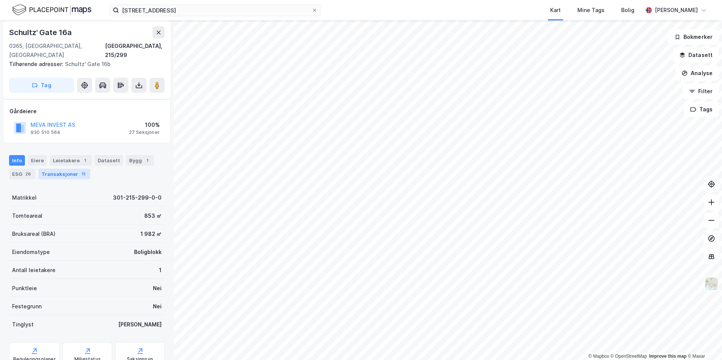
click at [59, 169] on div "Transaksjoner 11" at bounding box center [65, 174] width 52 height 11
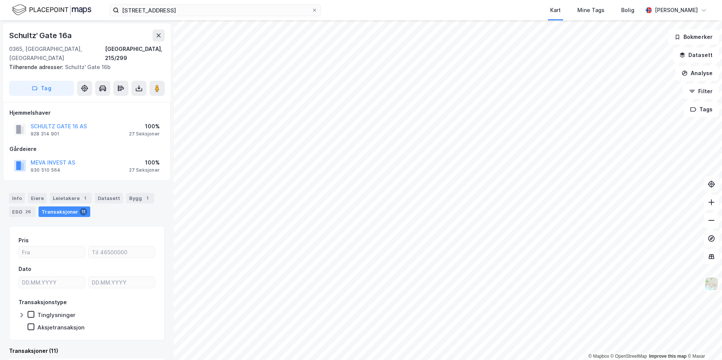
drag, startPoint x: 151, startPoint y: 50, endPoint x: 100, endPoint y: 40, distance: 52.0
click at [100, 40] on div "Schultz' Gate 16a" at bounding box center [87, 35] width 156 height 12
click at [140, 51] on div "Oslo, 215/299" at bounding box center [135, 54] width 60 height 18
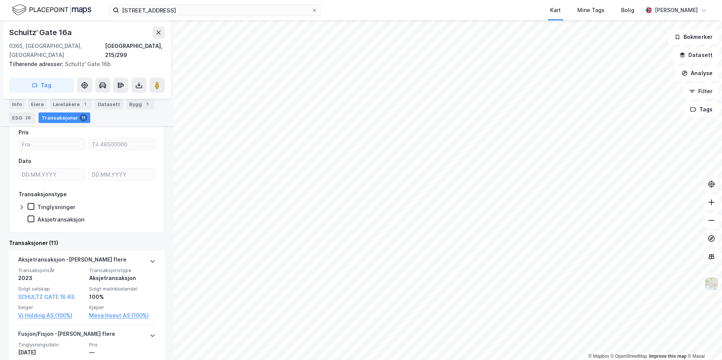
scroll to position [113, 0]
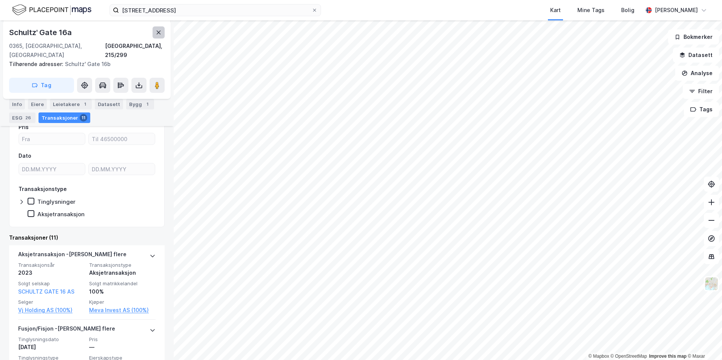
click at [155, 31] on button at bounding box center [159, 32] width 12 height 12
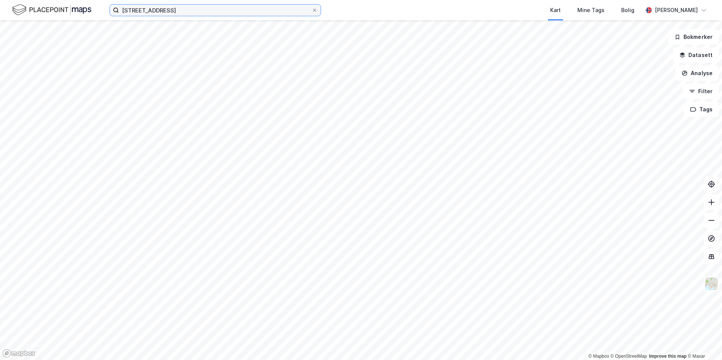
click at [175, 15] on input "schultz gate 16" at bounding box center [215, 10] width 193 height 11
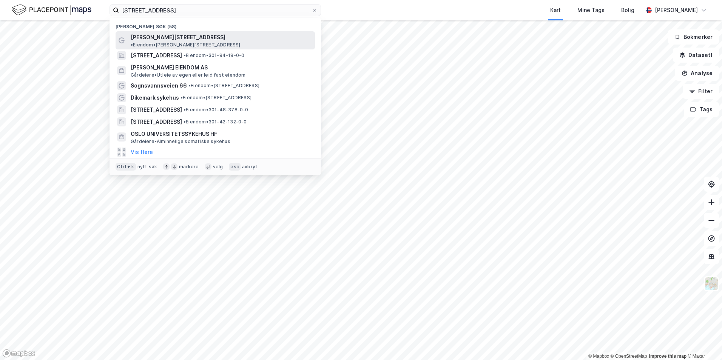
click at [180, 42] on span "• Eiendom • Schultz' gate 16, 0365 Oslo" at bounding box center [186, 45] width 110 height 6
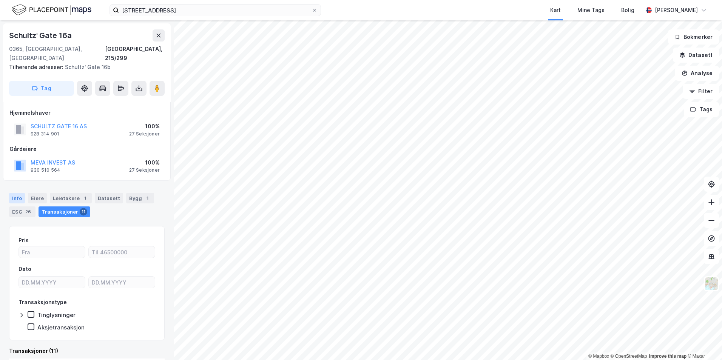
click at [16, 193] on div "Info" at bounding box center [17, 198] width 16 height 11
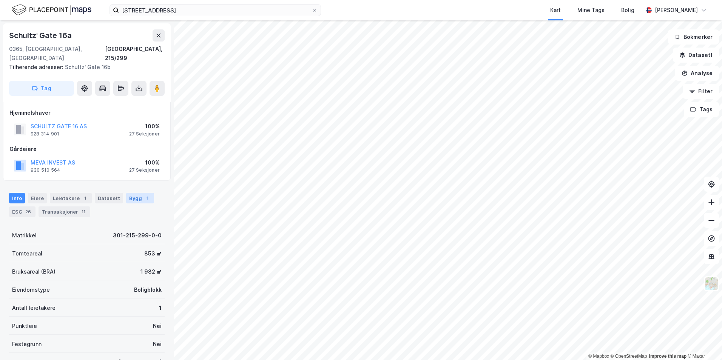
click at [126, 193] on div "Bygg 1" at bounding box center [140, 198] width 28 height 11
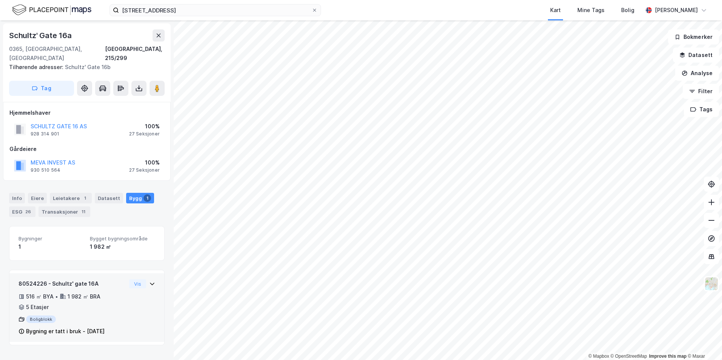
click at [47, 279] on div "80524226 - Schultz' gate 16A" at bounding box center [72, 283] width 108 height 9
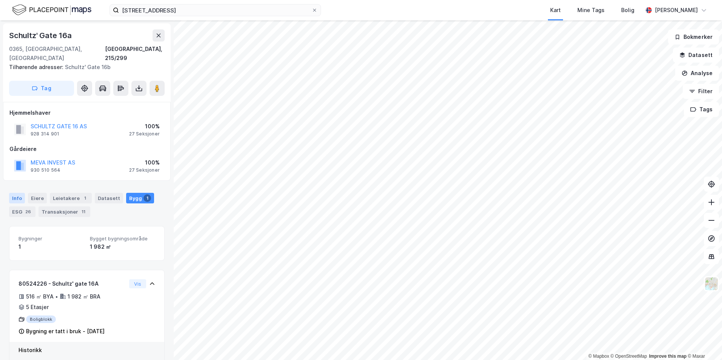
click at [19, 193] on div "Info" at bounding box center [17, 198] width 16 height 11
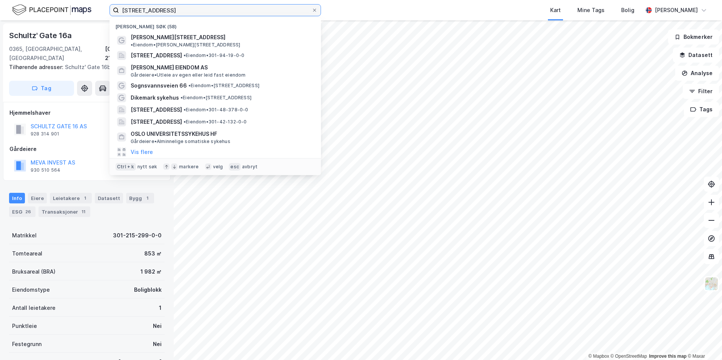
click at [184, 15] on input "schultz gate 16" at bounding box center [215, 10] width 193 height 11
click at [82, 36] on div "Schultz' Gate 16a" at bounding box center [87, 35] width 156 height 12
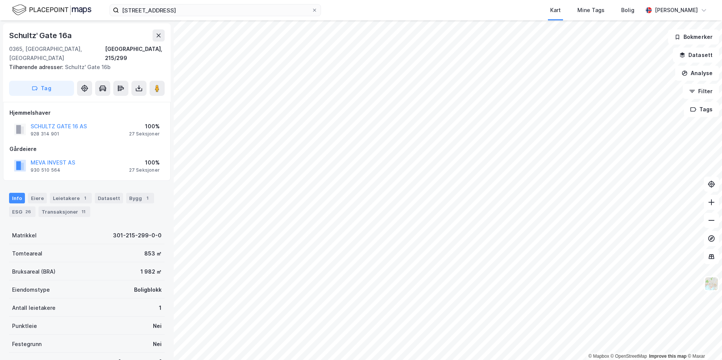
scroll to position [38, 0]
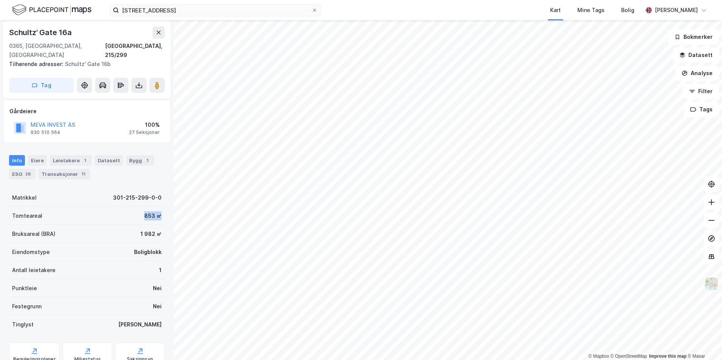
drag, startPoint x: 136, startPoint y: 206, endPoint x: 154, endPoint y: 207, distance: 17.8
click at [154, 207] on div "Tomteareal 853 ㎡" at bounding box center [87, 216] width 156 height 18
copy div "853 ㎡"
click at [119, 193] on div "301-215-299-0-0" at bounding box center [137, 197] width 49 height 9
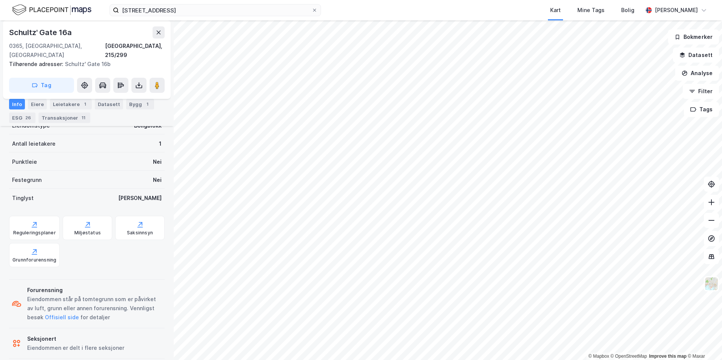
scroll to position [166, 0]
click at [129, 228] on div "Saksinnsyn" at bounding box center [140, 231] width 26 height 6
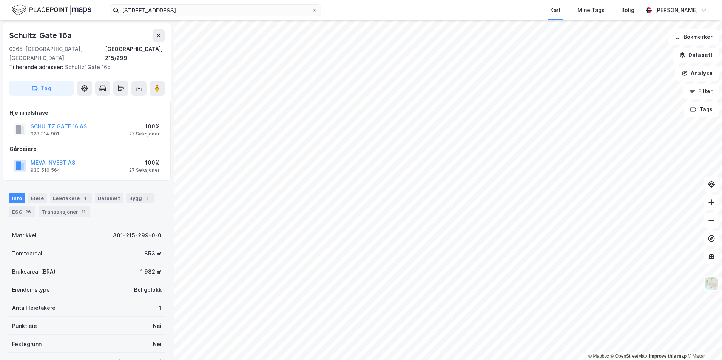
click at [126, 231] on div "301-215-299-0-0" at bounding box center [137, 235] width 49 height 9
click at [127, 244] on div "Tomteareal 853 ㎡" at bounding box center [87, 253] width 156 height 18
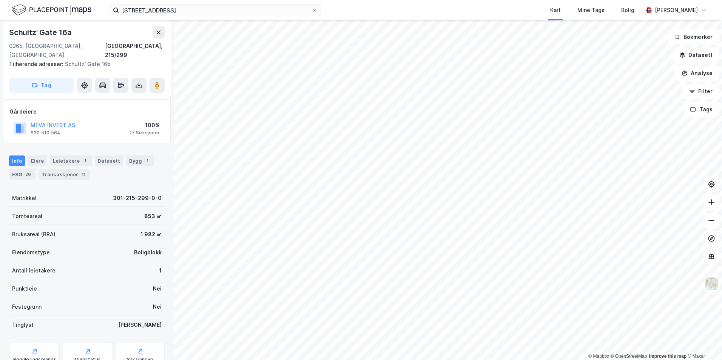
scroll to position [38, 0]
click at [123, 193] on div "301-215-299-0-0" at bounding box center [137, 197] width 49 height 9
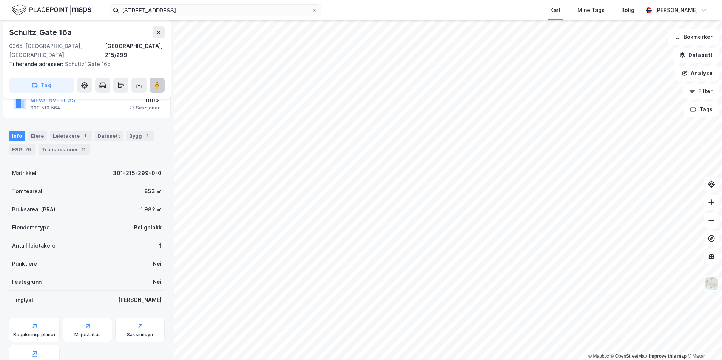
scroll to position [76, 0]
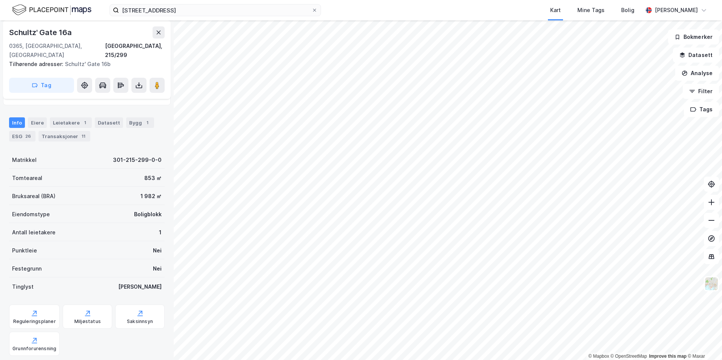
click at [261, 4] on div "schultz gate 16 Kart Mine Tags Bolig Caroline Bakken" at bounding box center [361, 10] width 722 height 20
click at [258, 8] on input "schultz gate 16" at bounding box center [215, 10] width 193 height 11
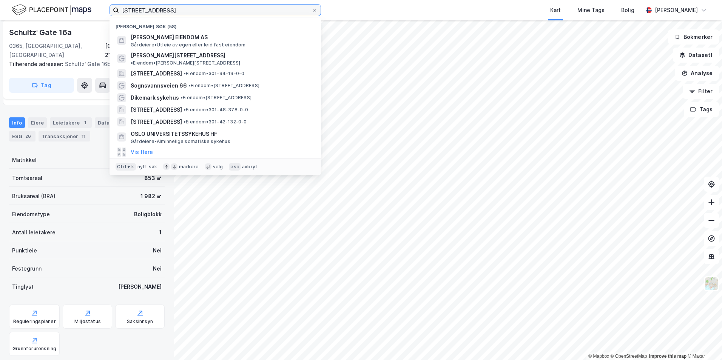
click at [258, 8] on input "schultz gate 16" at bounding box center [215, 10] width 193 height 11
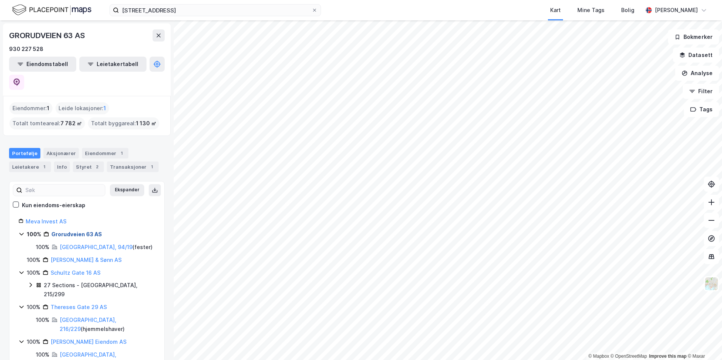
click at [86, 231] on link "Grorudveien 63 AS" at bounding box center [76, 234] width 51 height 6
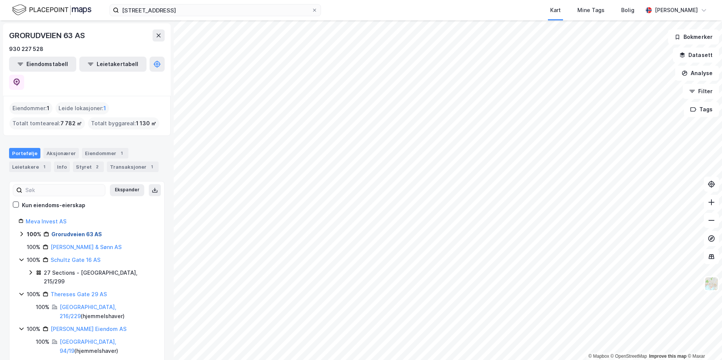
click at [86, 231] on link "Grorudveien 63 AS" at bounding box center [76, 234] width 51 height 6
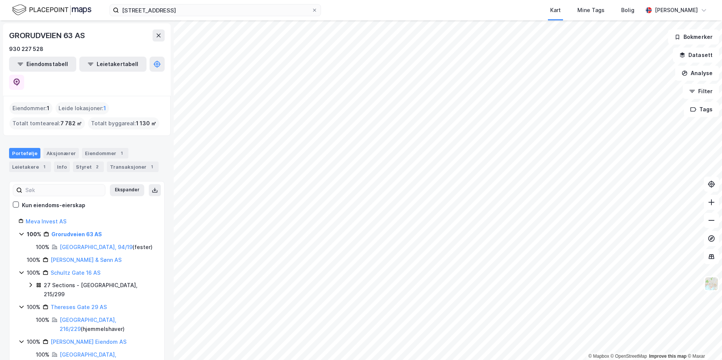
click at [78, 243] on div "Oslo, 94/19 ( fester )" at bounding box center [106, 247] width 93 height 9
click at [78, 244] on link "[GEOGRAPHIC_DATA], 94/19" at bounding box center [96, 247] width 73 height 6
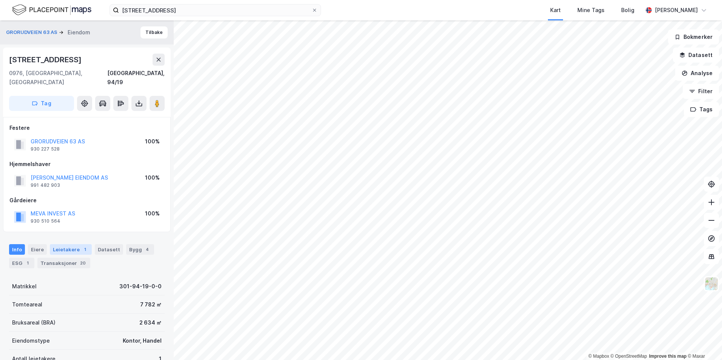
click at [61, 244] on div "Leietakere 1" at bounding box center [71, 249] width 42 height 11
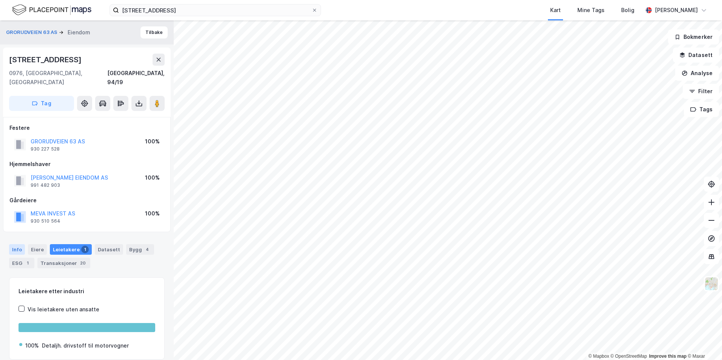
click at [18, 244] on div "Info" at bounding box center [17, 249] width 16 height 11
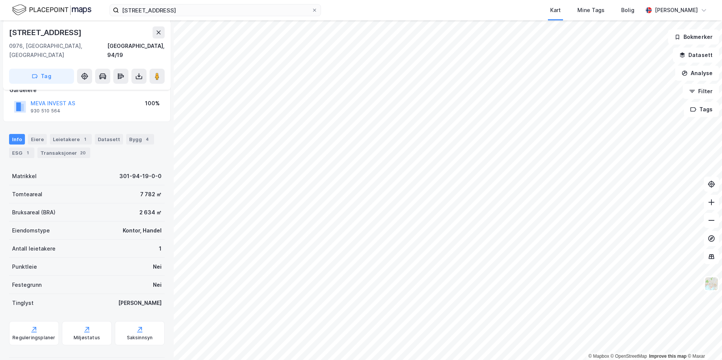
scroll to position [111, 0]
click at [121, 113] on div "GRORUDVEIEN 63 AS Eiendom Tilbake Grorudveien 63 0976, Oslo, Oslo Oslo, 94/19 T…" at bounding box center [87, 190] width 174 height 340
click at [173, 9] on input "grorudveien 63" at bounding box center [215, 10] width 193 height 11
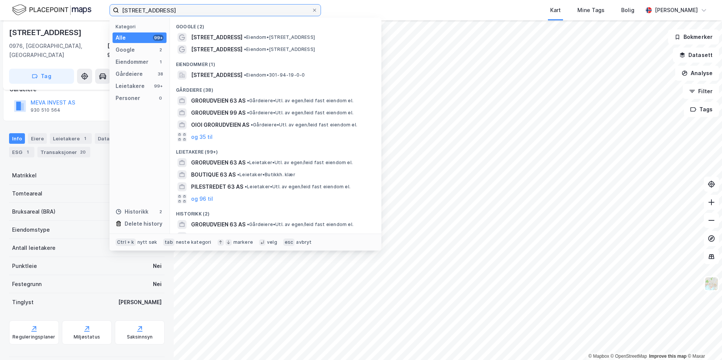
click at [173, 9] on input "grorudveien 63" at bounding box center [215, 10] width 193 height 11
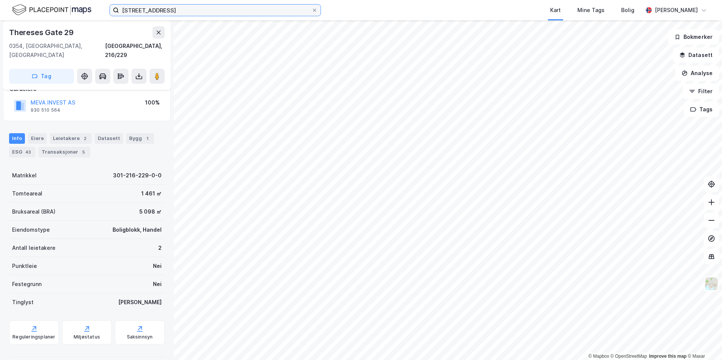
scroll to position [13, 0]
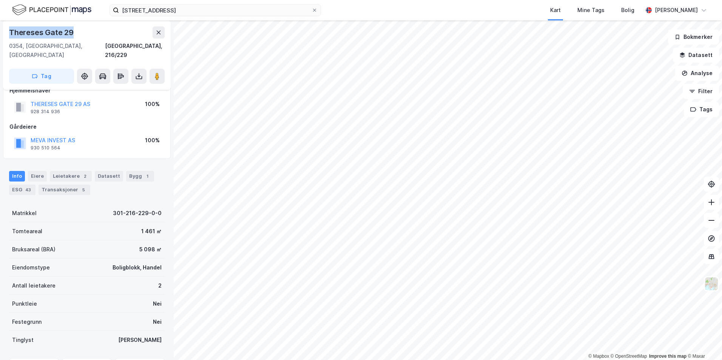
drag, startPoint x: 80, startPoint y: 29, endPoint x: 11, endPoint y: 35, distance: 69.7
click at [11, 35] on div "Thereses Gate 29" at bounding box center [87, 32] width 156 height 12
copy div "Thereses Gate 29"
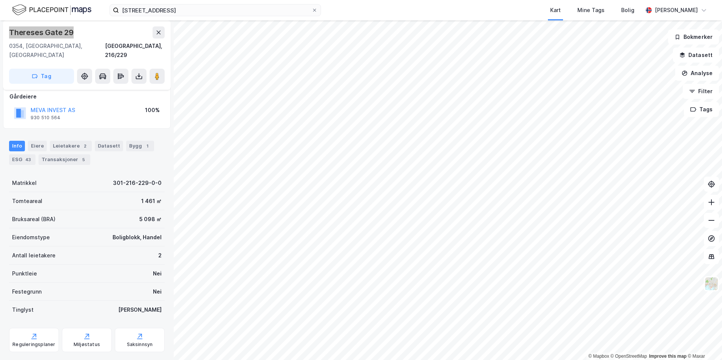
scroll to position [51, 0]
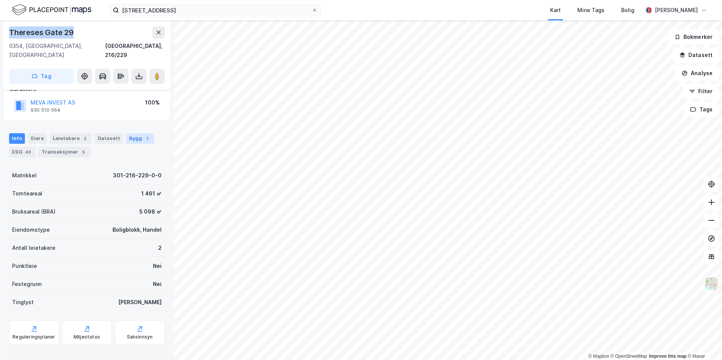
click at [132, 133] on div "Bygg 1" at bounding box center [140, 138] width 28 height 11
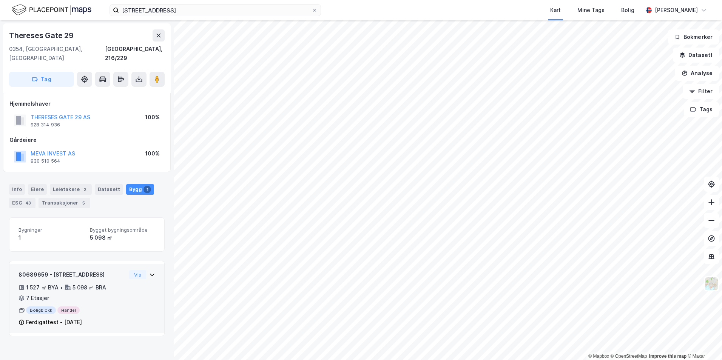
click at [96, 293] on div "1 527 ㎡ BYA • 5 098 ㎡ BRA • 7 Etasjer" at bounding box center [72, 293] width 108 height 20
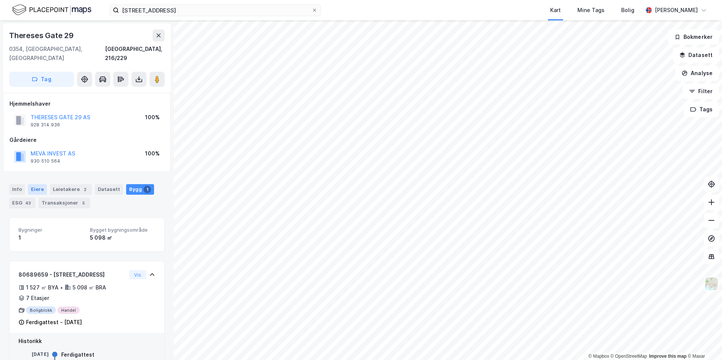
click at [40, 184] on div "Eiere" at bounding box center [37, 189] width 19 height 11
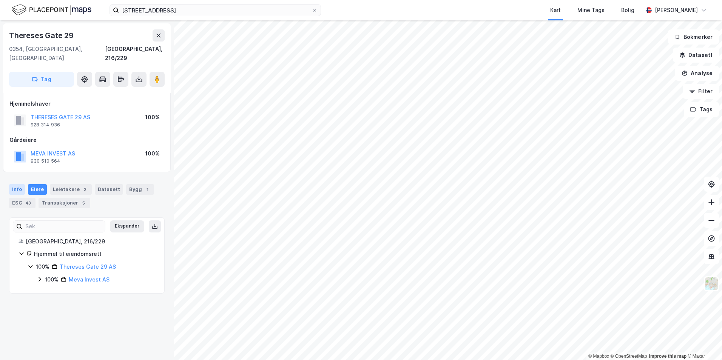
click at [20, 184] on div "Info" at bounding box center [17, 189] width 16 height 11
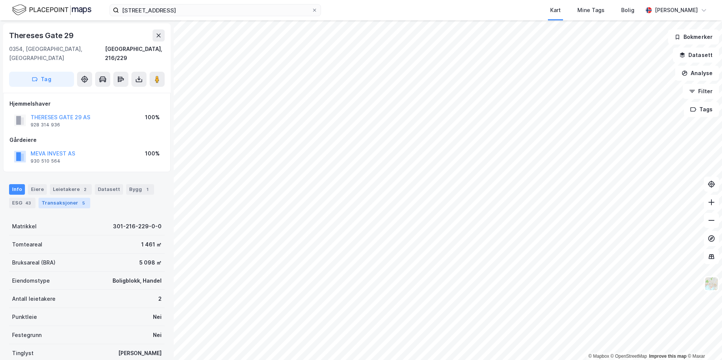
click at [71, 198] on div "Transaksjoner 5" at bounding box center [65, 203] width 52 height 11
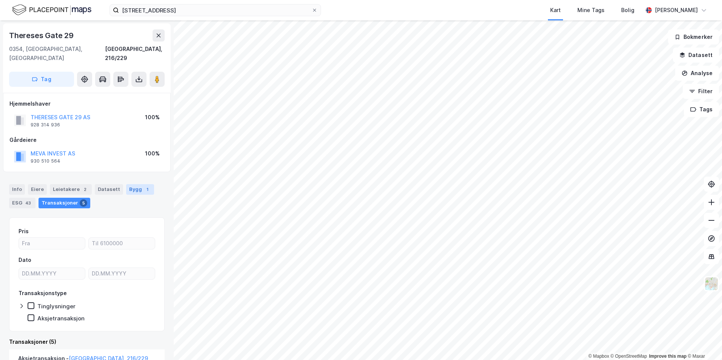
click at [134, 184] on div "Bygg 1" at bounding box center [140, 189] width 28 height 11
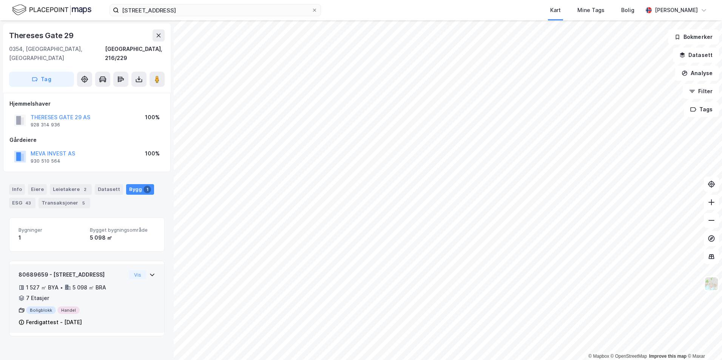
click at [128, 308] on div "80689659 - Thereses gate 29 1 527 ㎡ BYA • 5 098 ㎡ BRA • 7 Etasjer Boligblokk Ha…" at bounding box center [86, 301] width 137 height 63
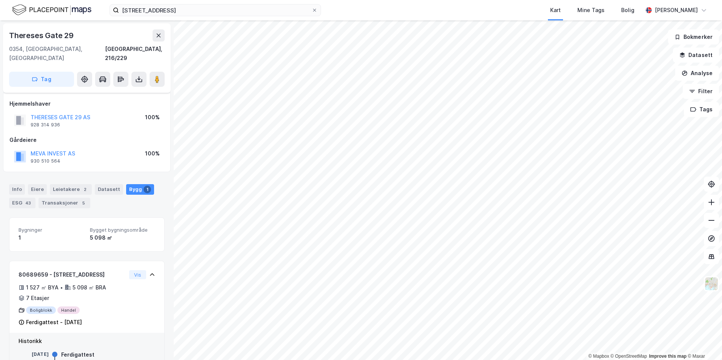
scroll to position [45, 0]
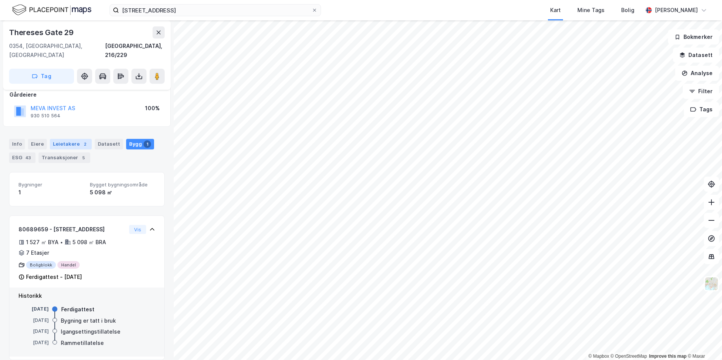
click at [71, 139] on div "Leietakere 2" at bounding box center [71, 144] width 42 height 11
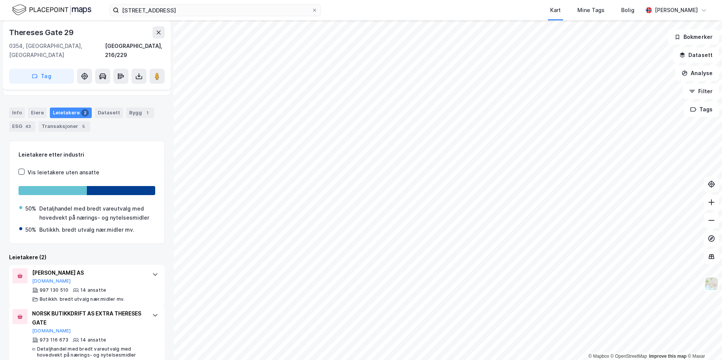
scroll to position [78, 0]
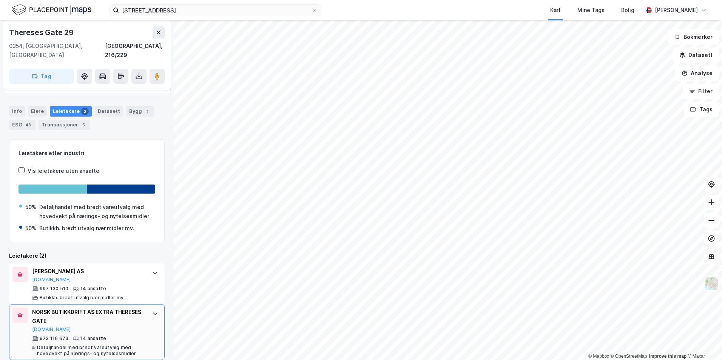
click at [113, 308] on div "NORSK BUTIKKDRIFT AS EXTRA THERESES GATE" at bounding box center [88, 317] width 113 height 18
click at [17, 106] on div "Info" at bounding box center [17, 111] width 16 height 11
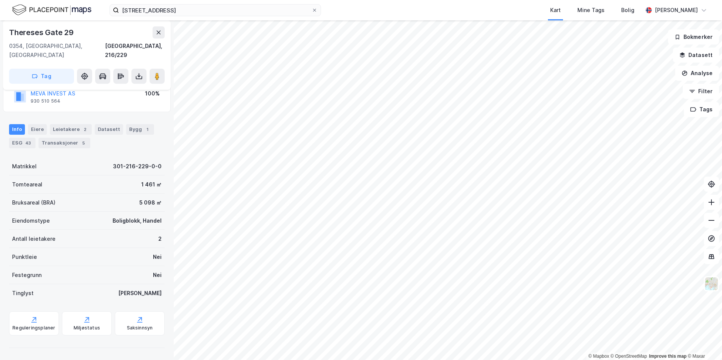
scroll to position [51, 0]
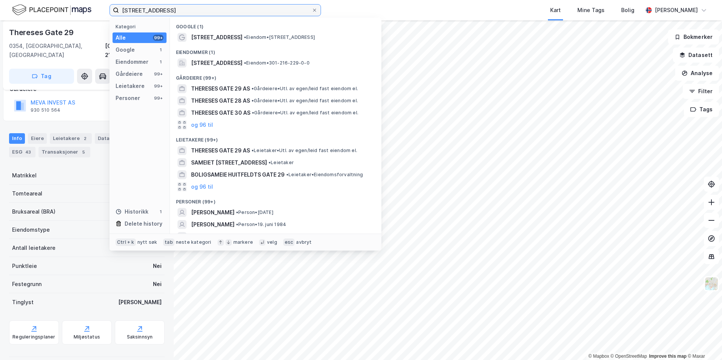
click at [236, 9] on input "thereses gate 29" at bounding box center [215, 10] width 193 height 11
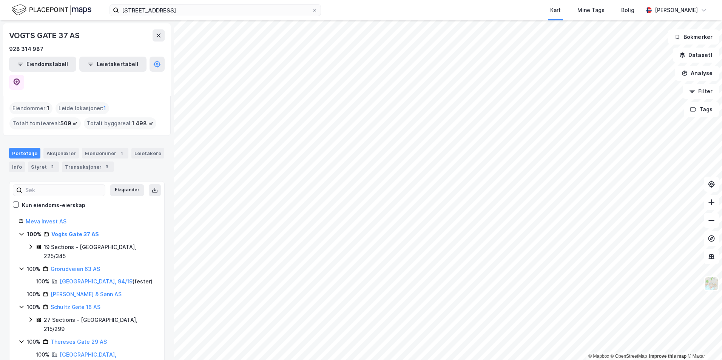
click at [83, 243] on div "19 Sections - [GEOGRAPHIC_DATA], 225/345" at bounding box center [99, 252] width 111 height 18
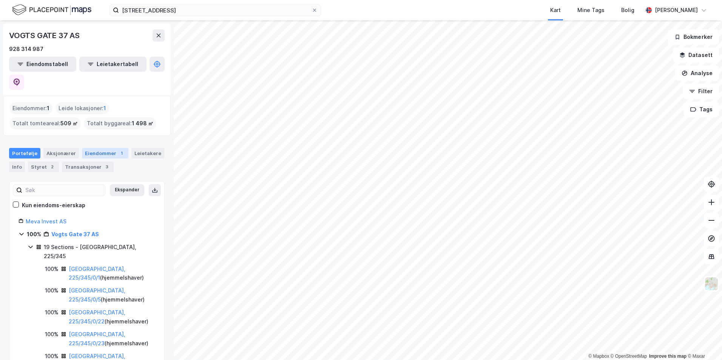
click at [89, 148] on div "Eiendommer 1" at bounding box center [105, 153] width 46 height 11
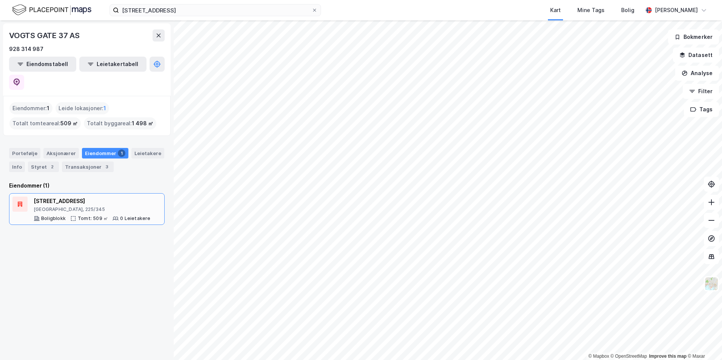
click at [57, 197] on div "Vogts gate 37B" at bounding box center [92, 201] width 117 height 9
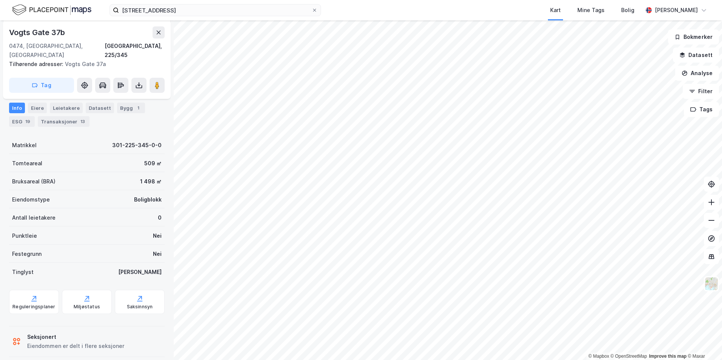
scroll to position [77, 0]
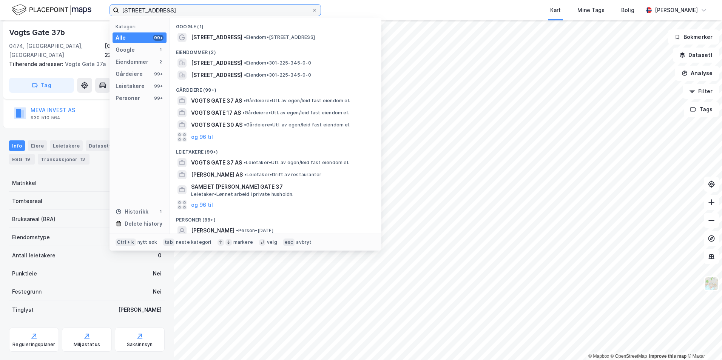
click at [165, 11] on input "vogts gate 37" at bounding box center [215, 10] width 193 height 11
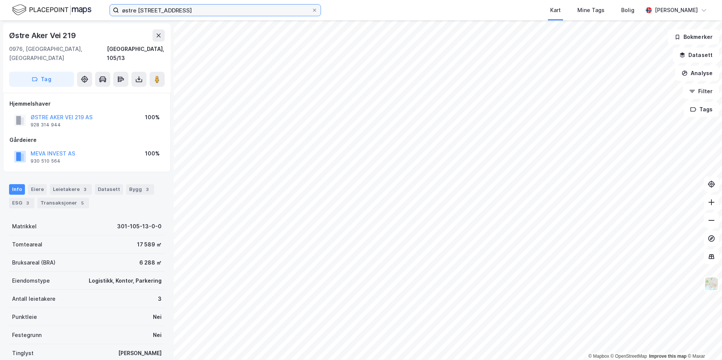
scroll to position [77, 0]
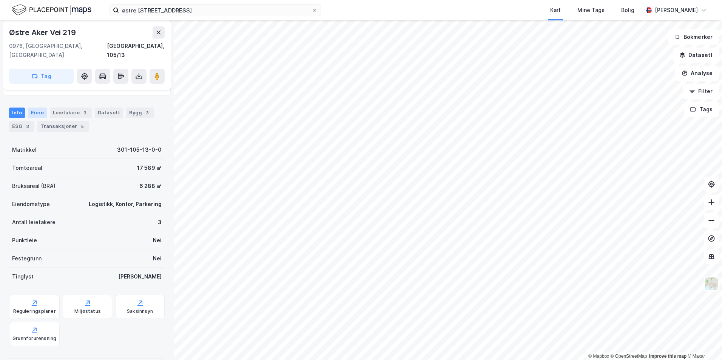
click at [40, 108] on div "Eiere" at bounding box center [37, 113] width 19 height 11
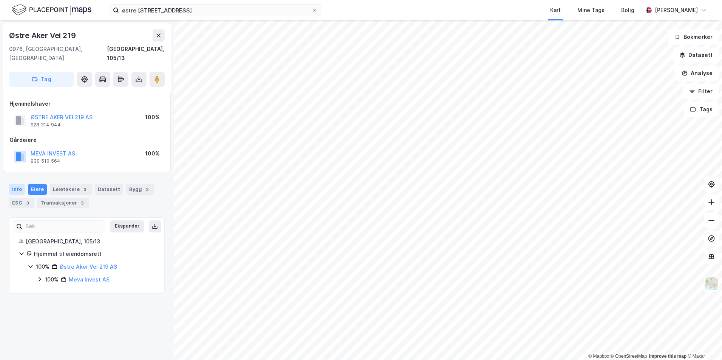
click at [20, 184] on div "Info" at bounding box center [17, 189] width 16 height 11
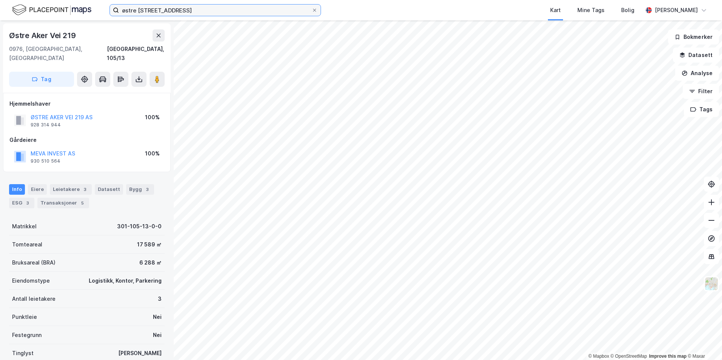
click at [181, 11] on input "østre [STREET_ADDRESS]" at bounding box center [215, 10] width 193 height 11
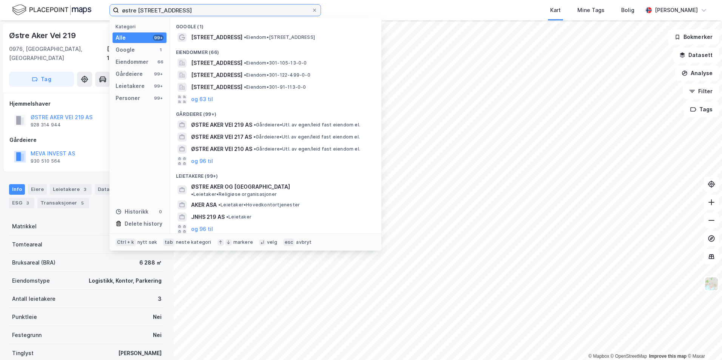
click at [214, 14] on input "østre [STREET_ADDRESS]" at bounding box center [215, 10] width 193 height 11
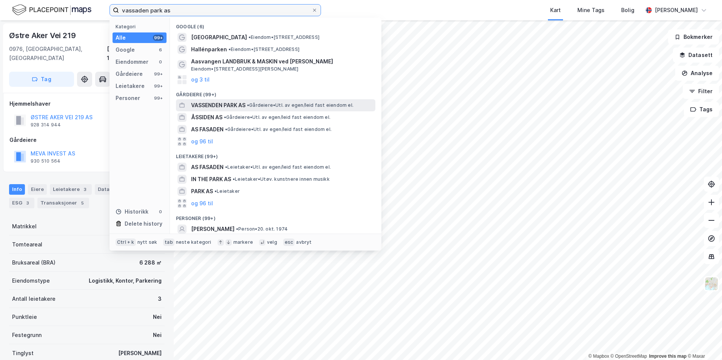
type input "vassaden park as"
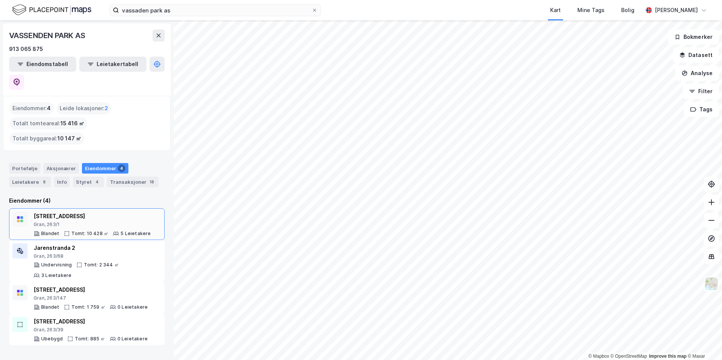
click at [128, 212] on div "[STREET_ADDRESS]" at bounding box center [92, 216] width 117 height 9
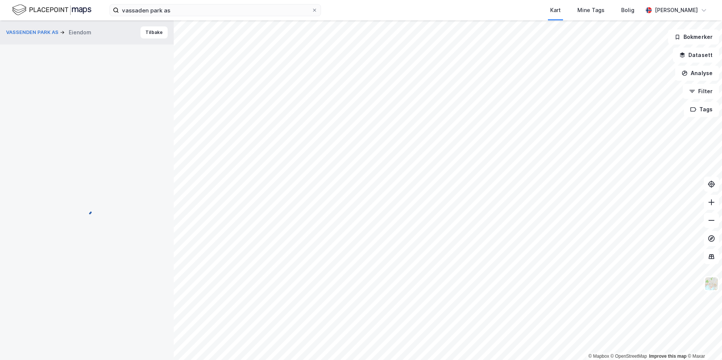
scroll to position [57, 0]
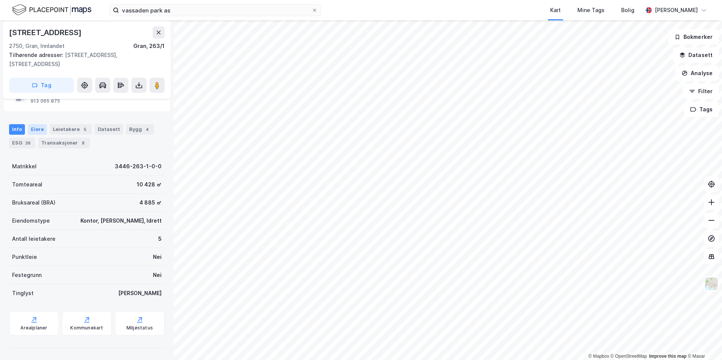
click at [42, 131] on div "Eiere" at bounding box center [37, 129] width 19 height 11
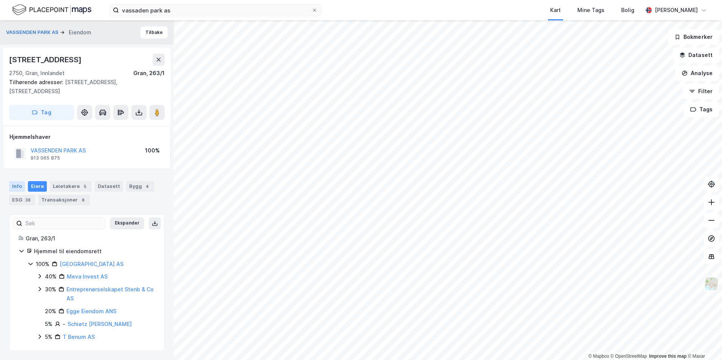
click at [18, 184] on div "Info" at bounding box center [17, 186] width 16 height 11
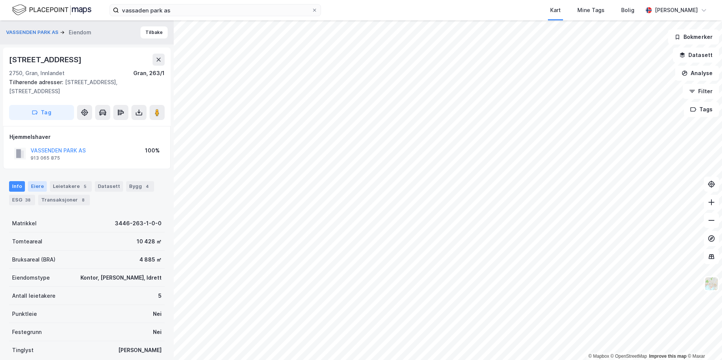
click at [37, 184] on div "Eiere" at bounding box center [37, 186] width 19 height 11
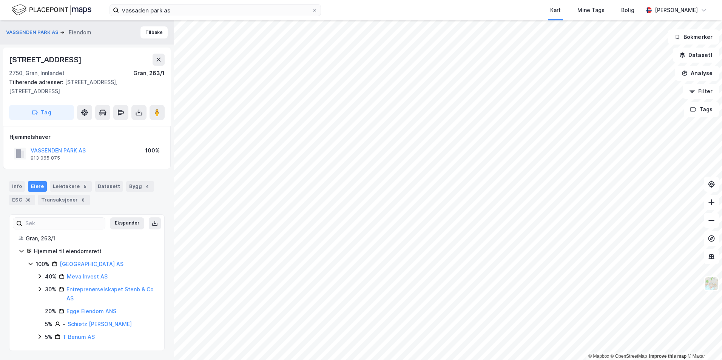
click at [38, 289] on icon at bounding box center [40, 289] width 6 height 6
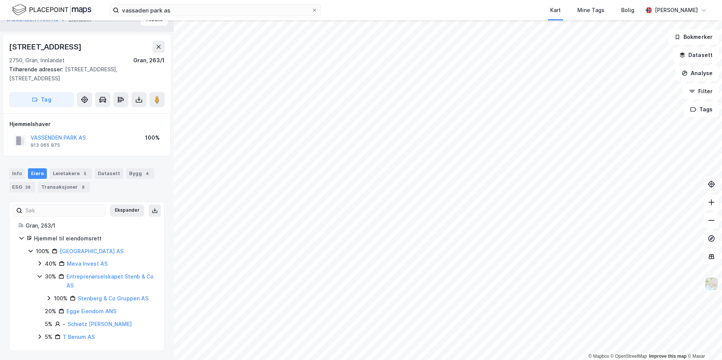
click at [39, 334] on icon at bounding box center [40, 337] width 6 height 6
